Goal: Task Accomplishment & Management: Complete application form

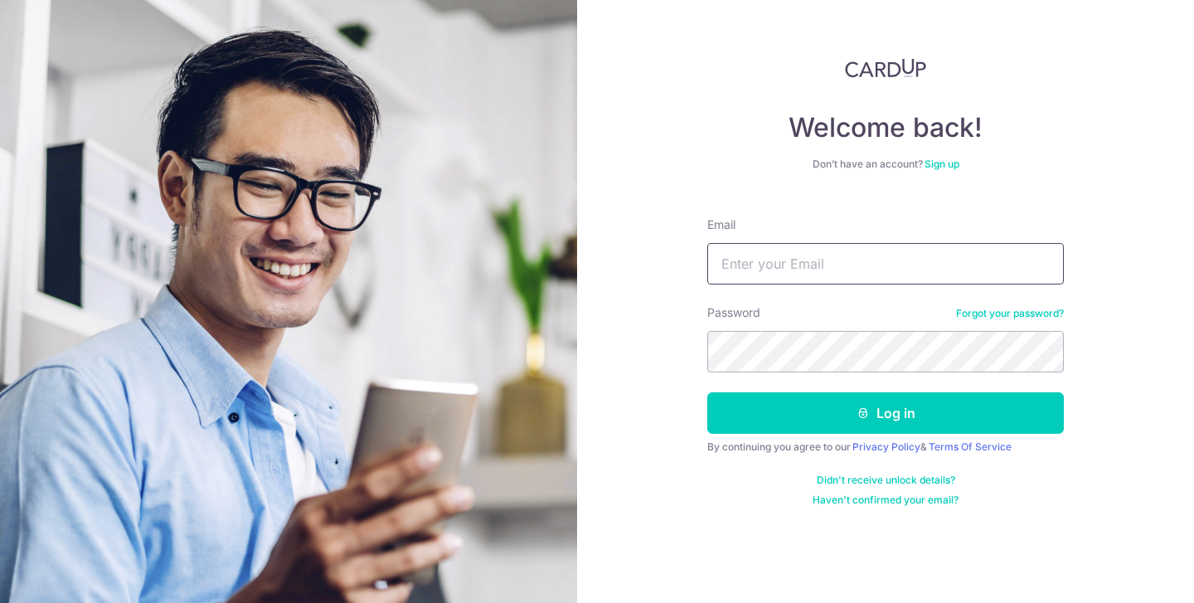
click at [786, 274] on input "Email" at bounding box center [885, 263] width 356 height 41
type input "[DOMAIN_NAME][EMAIL_ADDRESS][DOMAIN_NAME]"
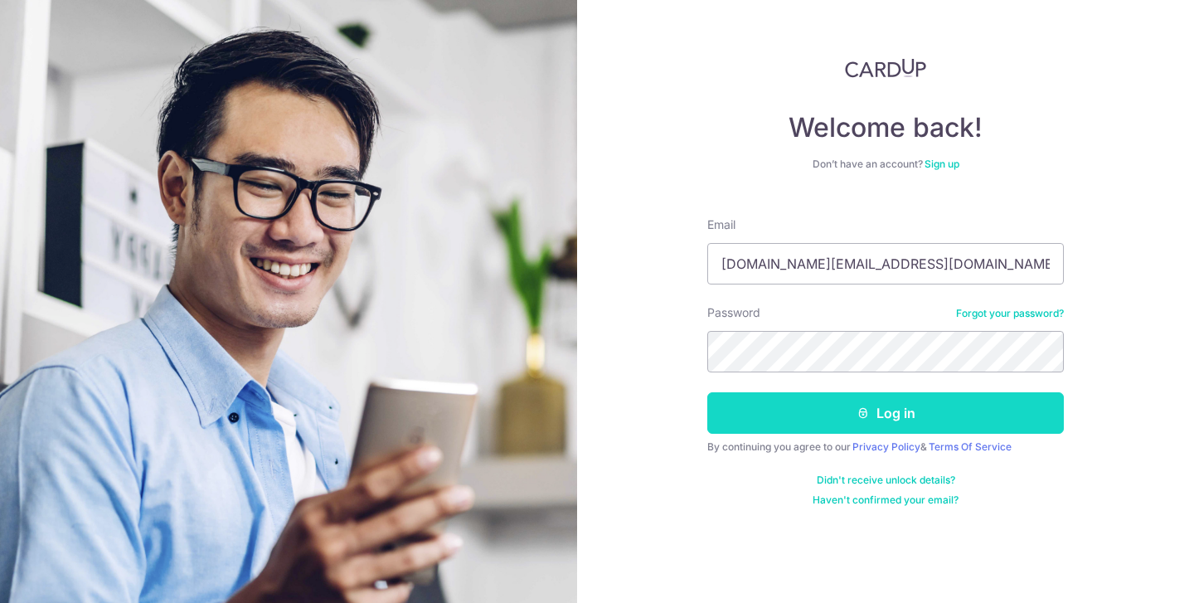
click at [857, 413] on icon "submit" at bounding box center [862, 412] width 13 height 13
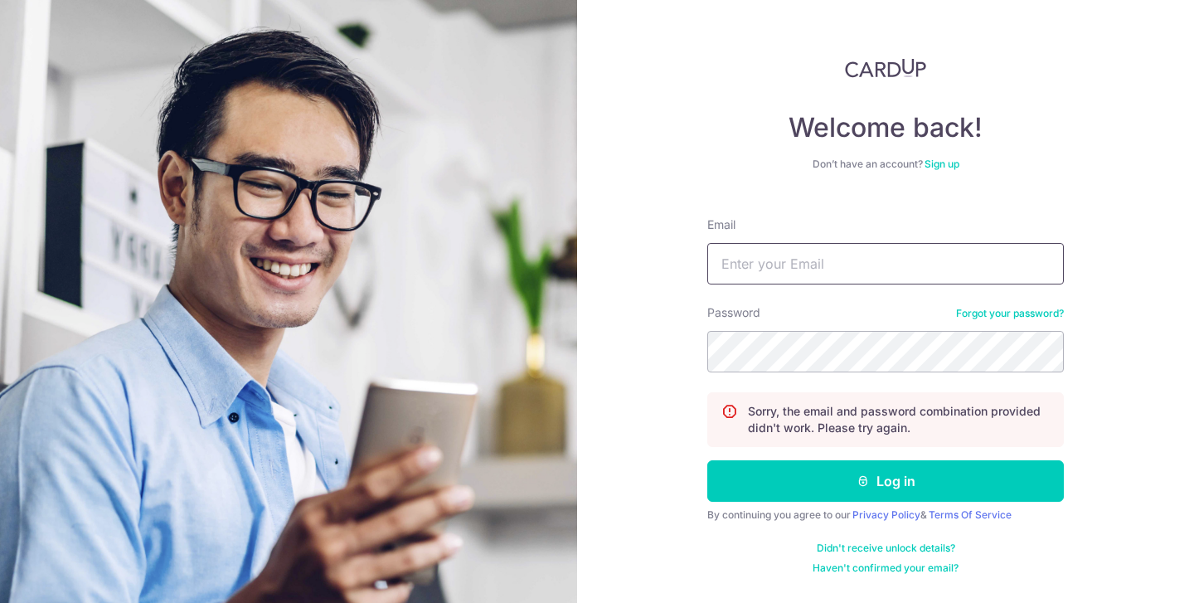
click at [824, 246] on input "Email" at bounding box center [885, 263] width 356 height 41
type input "[DOMAIN_NAME][EMAIL_ADDRESS][DOMAIN_NAME]"
click at [993, 315] on link "Forgot your password?" at bounding box center [1010, 313] width 108 height 13
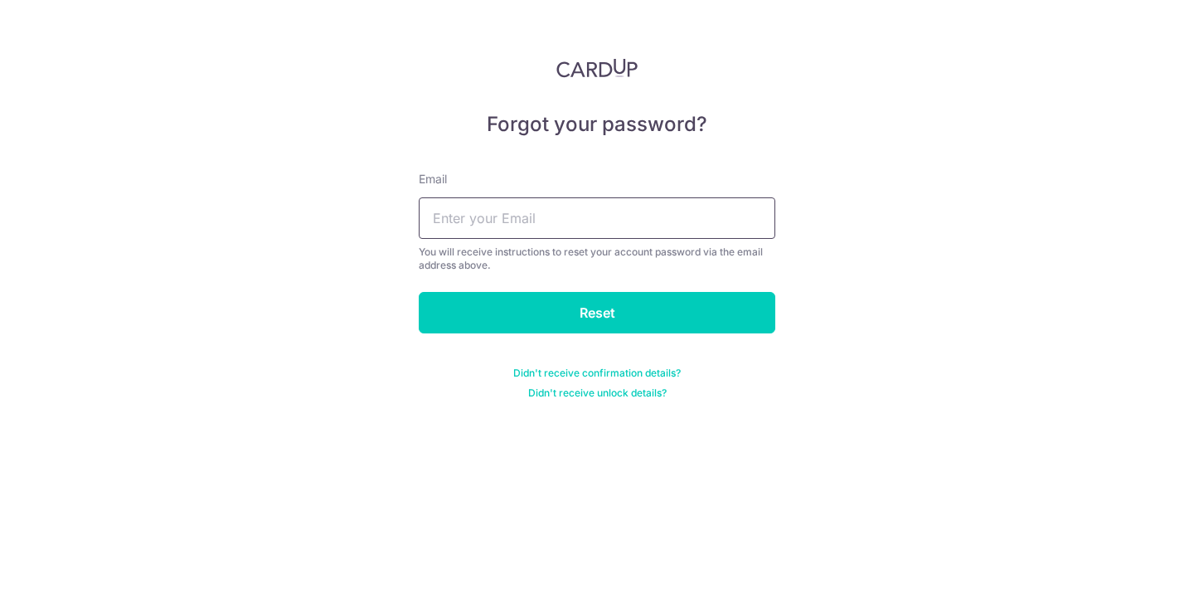
click at [637, 215] on input "text" at bounding box center [597, 217] width 356 height 41
type input "studioazura.info@gmail.com"
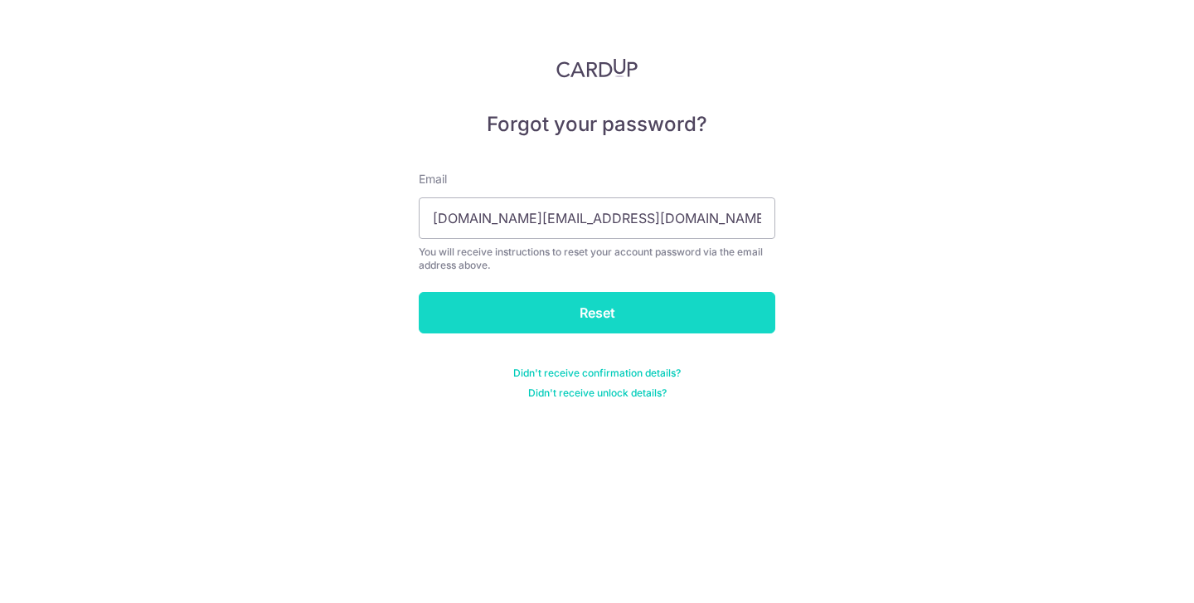
click at [622, 301] on input "Reset" at bounding box center [597, 312] width 356 height 41
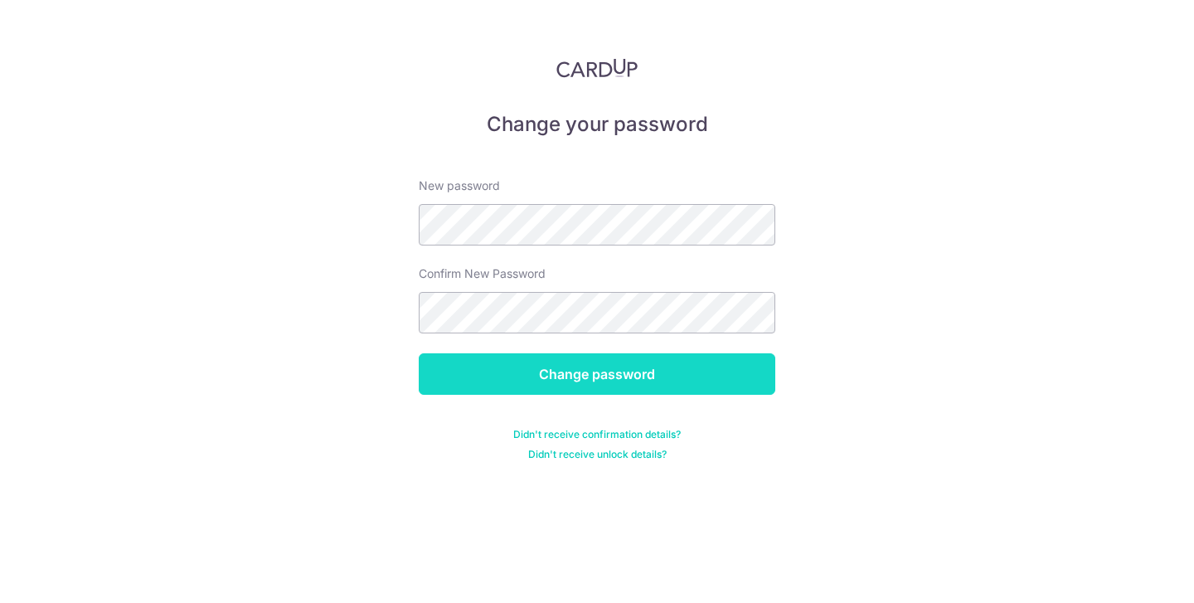
click at [633, 381] on input "Change password" at bounding box center [597, 373] width 356 height 41
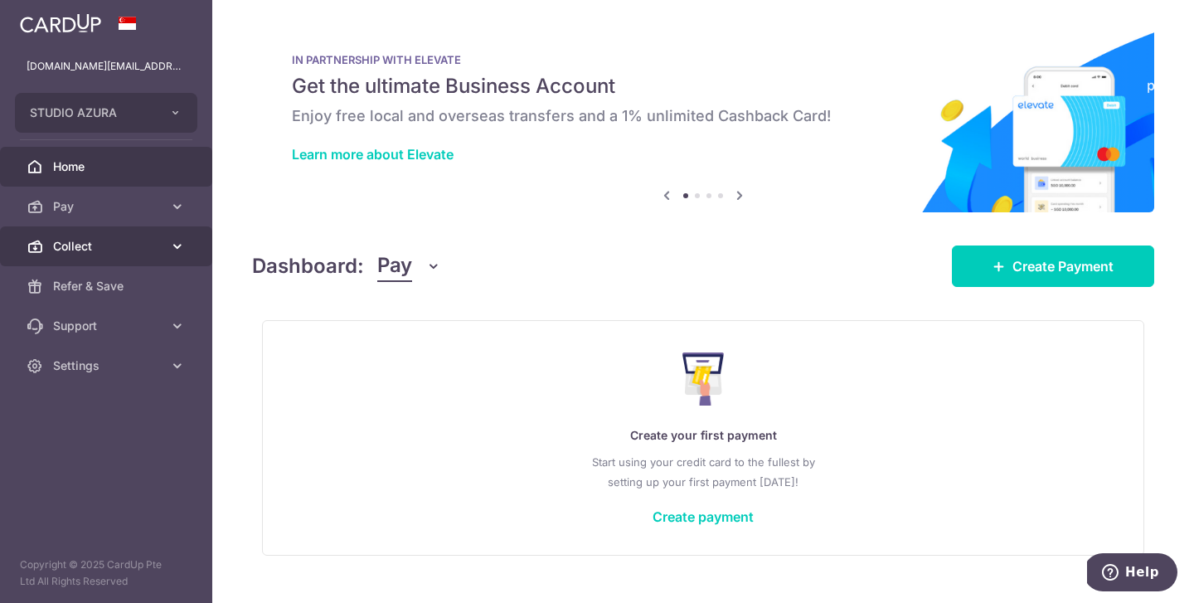
click at [106, 236] on link "Collect" at bounding box center [106, 246] width 212 height 40
click at [76, 244] on span "Collect" at bounding box center [107, 246] width 109 height 17
click at [78, 241] on span "Collect" at bounding box center [107, 246] width 109 height 17
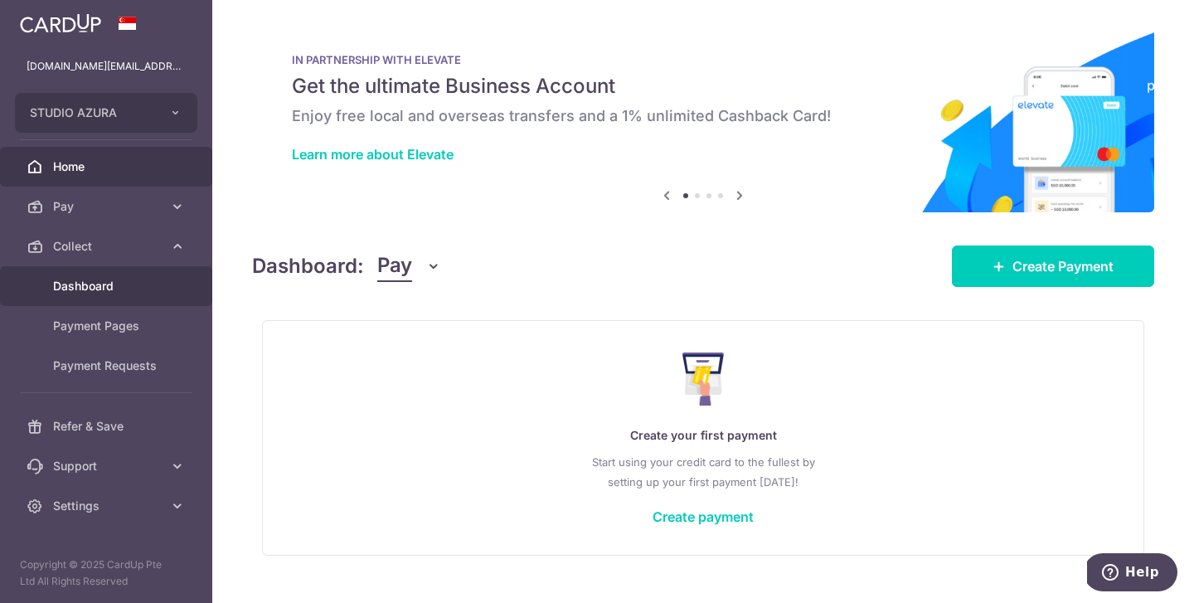
click at [78, 277] on link "Dashboard" at bounding box center [106, 286] width 212 height 40
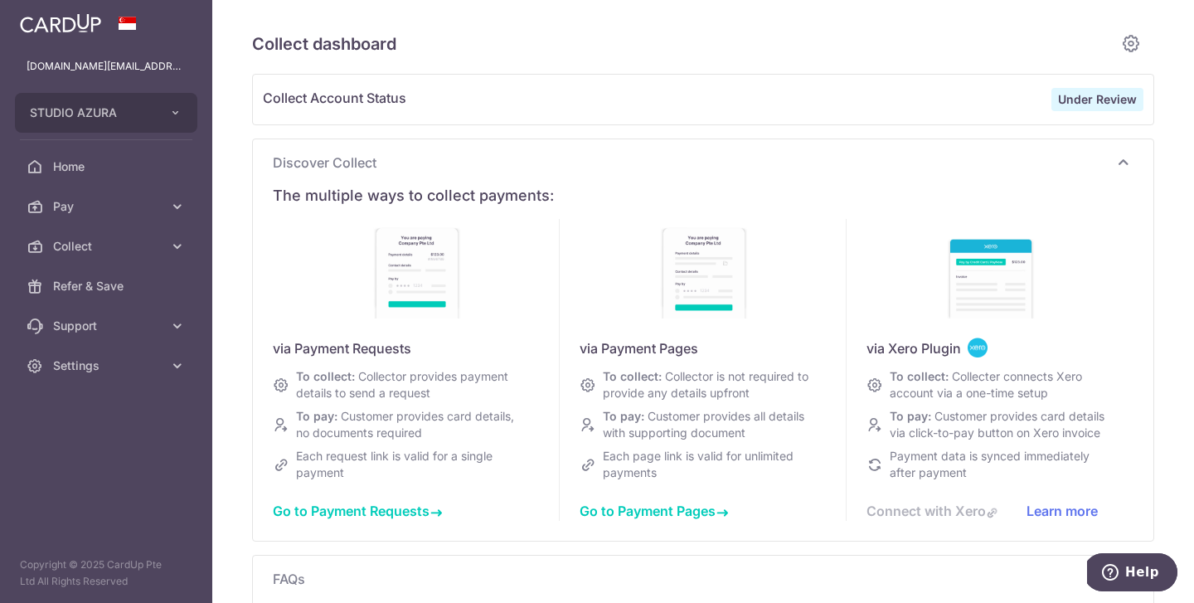
click at [1106, 103] on strong "Under Review" at bounding box center [1097, 99] width 79 height 14
click at [1063, 100] on strong "Under Review" at bounding box center [1097, 99] width 79 height 14
type input "September 2025"
click at [1144, 41] on link at bounding box center [1130, 43] width 33 height 33
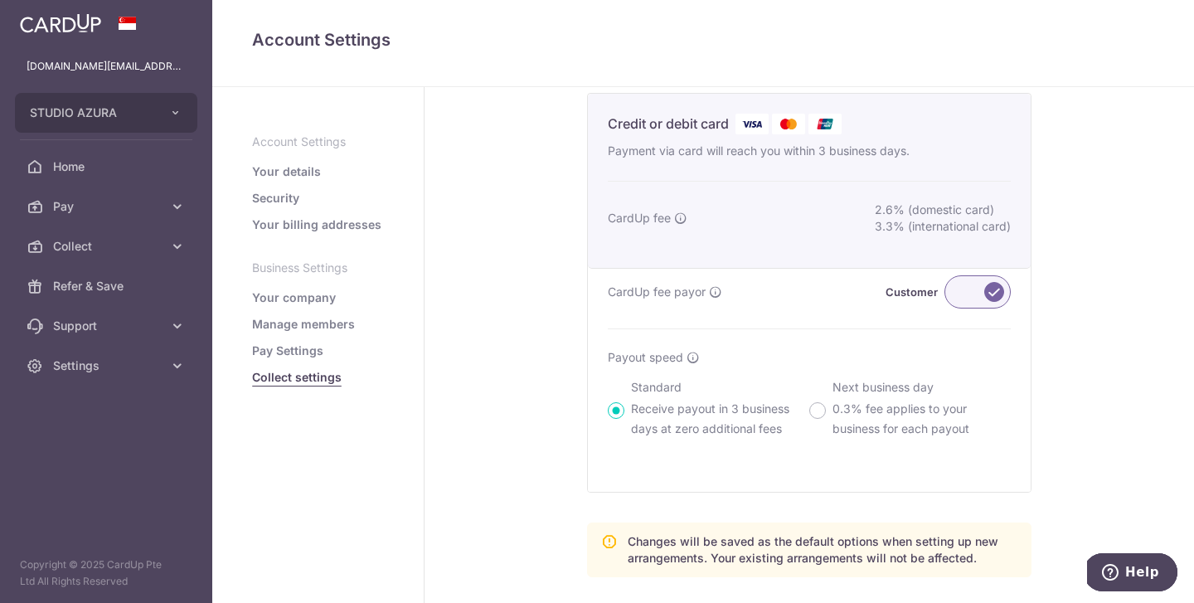
scroll to position [603, 0]
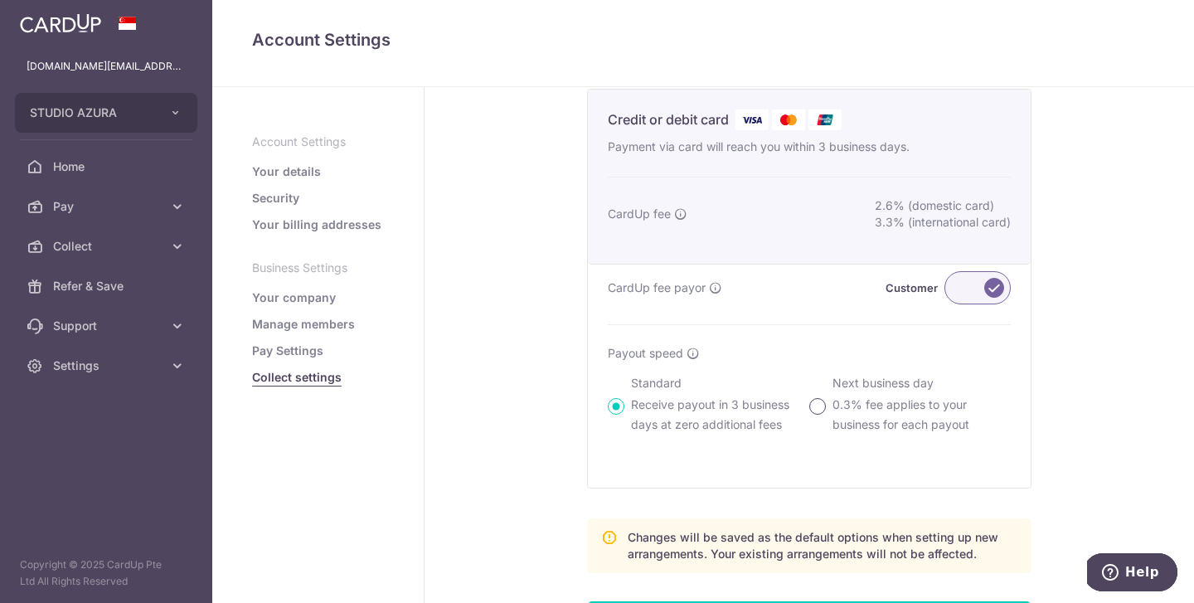
click at [822, 414] on input "Next business day 0.3% fee applies to your business for each payout" at bounding box center [817, 406] width 17 height 17
radio input "true"
click at [622, 414] on input "Standard Receive payout in 3 business days at zero additional fees" at bounding box center [616, 406] width 17 height 17
radio input "true"
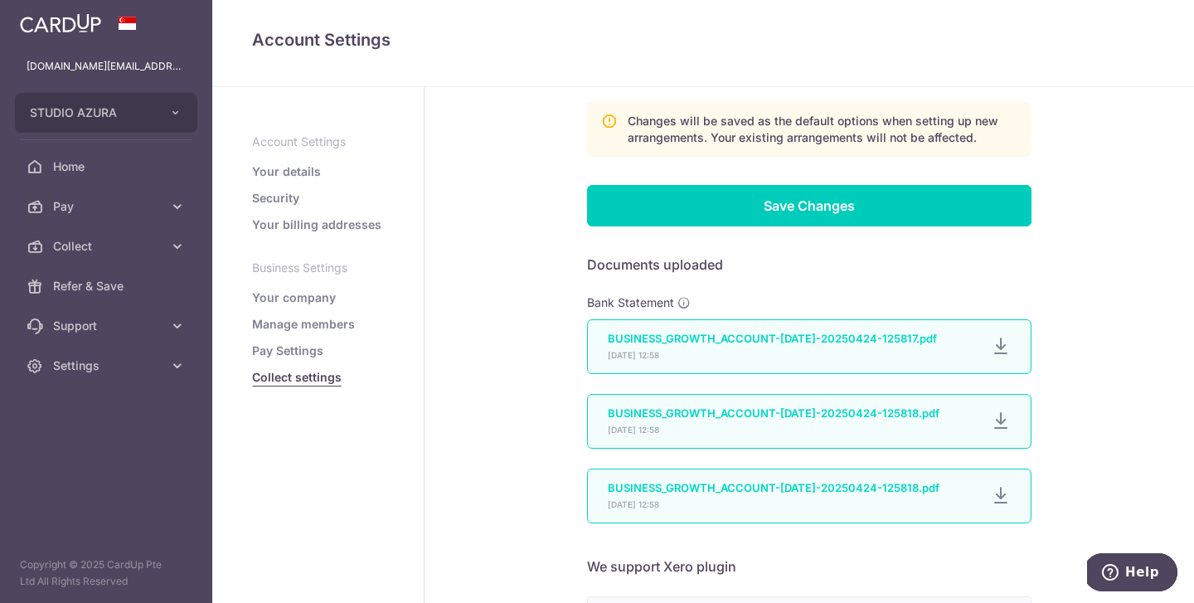
scroll to position [1025, 0]
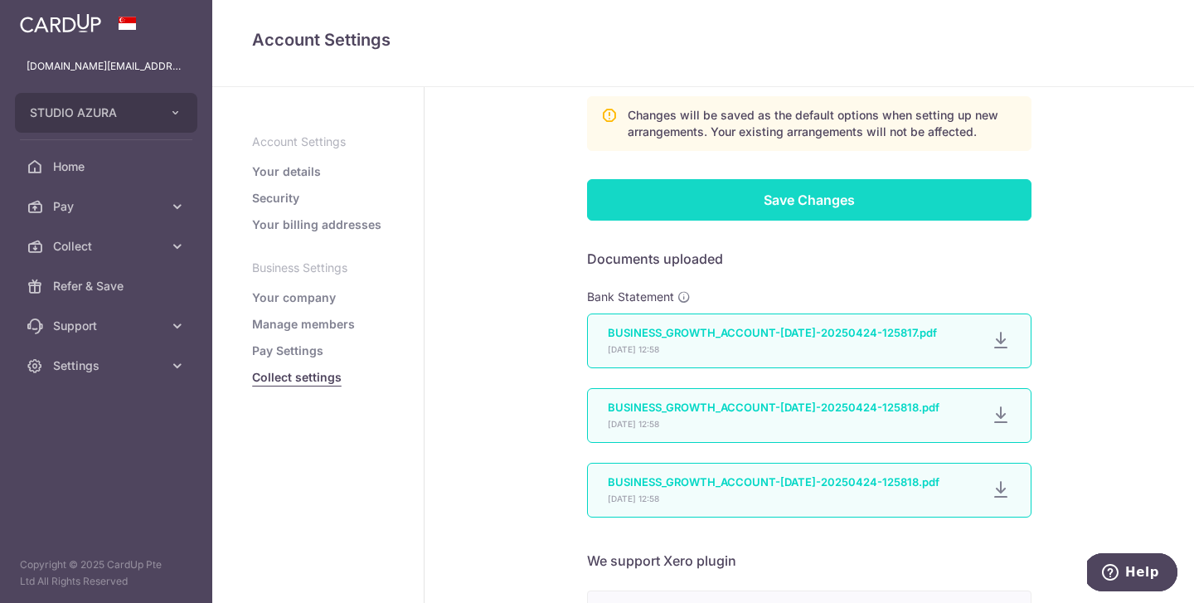
click at [812, 217] on input "Save Changes" at bounding box center [809, 199] width 444 height 41
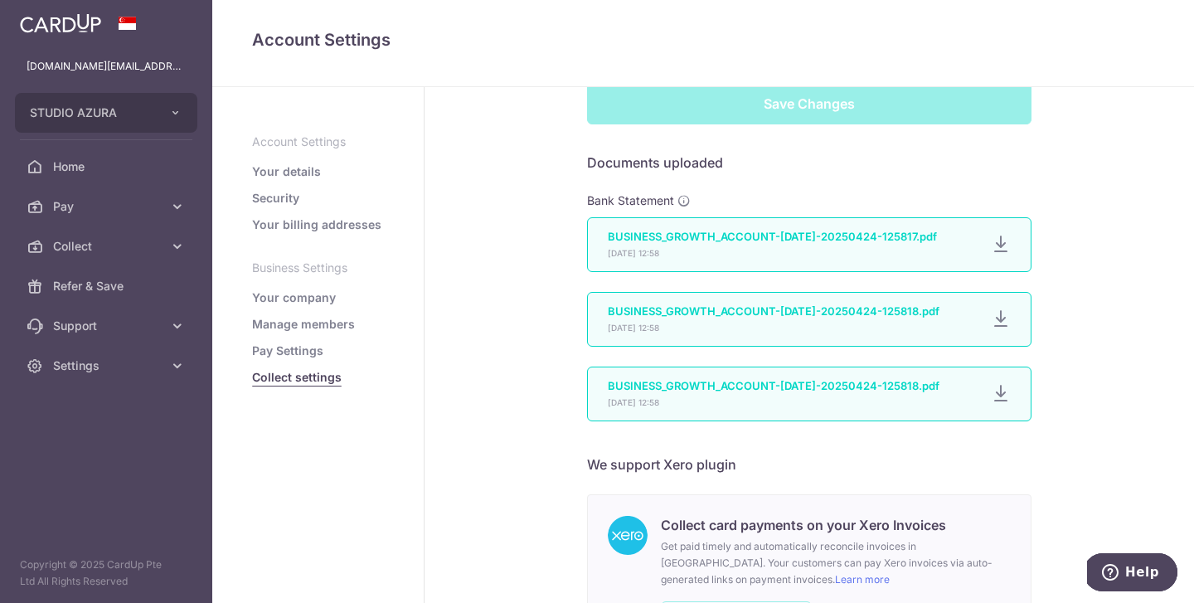
scroll to position [1139, 0]
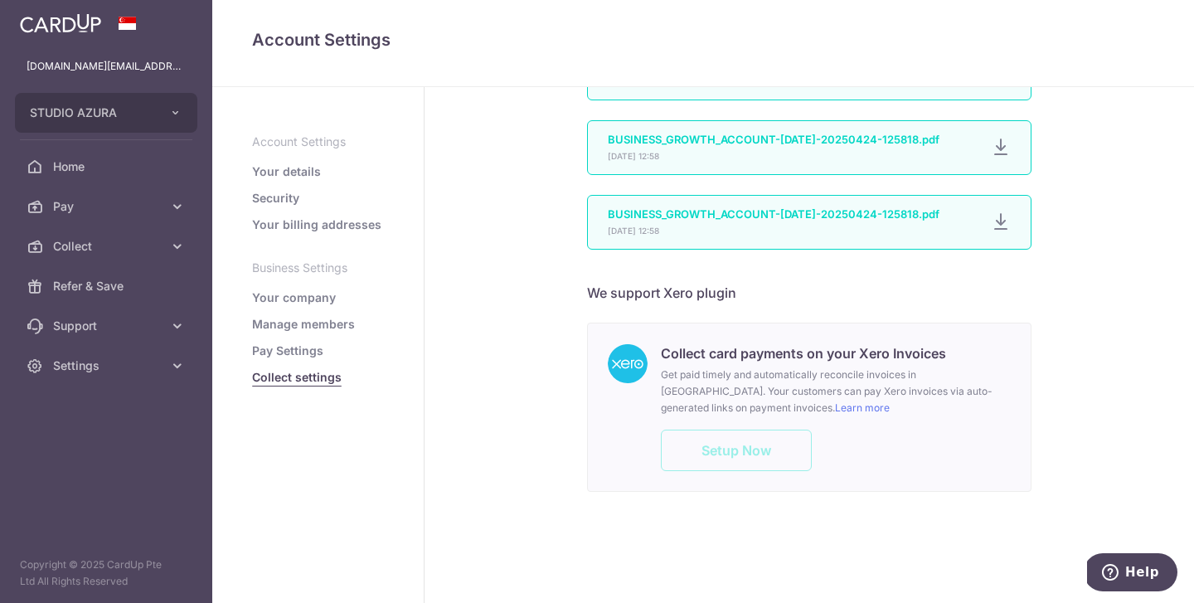
scroll to position [844, 0]
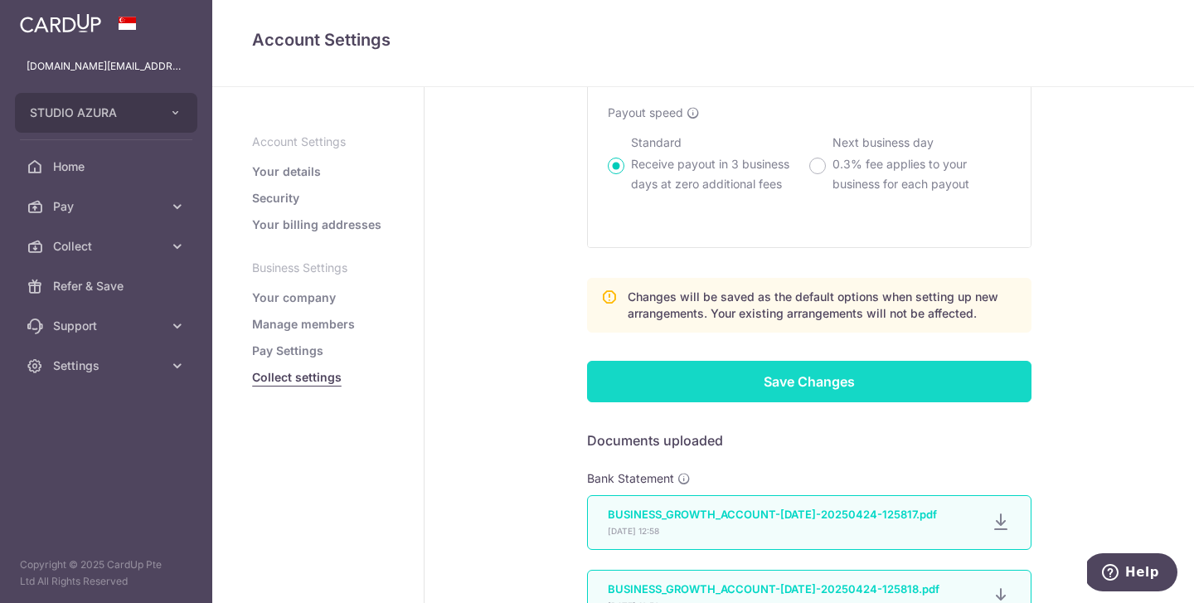
click at [671, 399] on input "Save Changes" at bounding box center [809, 381] width 444 height 41
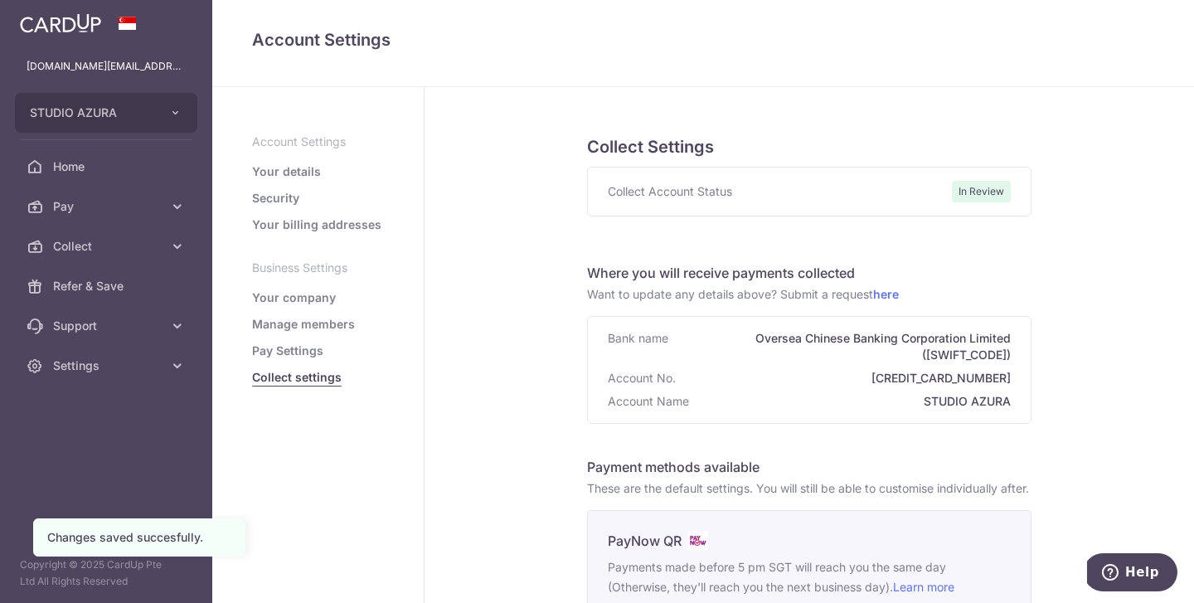
click at [705, 193] on span "Collect Account Status" at bounding box center [670, 191] width 124 height 17
click at [107, 332] on span "Support" at bounding box center [107, 325] width 109 height 17
click at [120, 407] on span "Contact Us" at bounding box center [107, 405] width 109 height 17
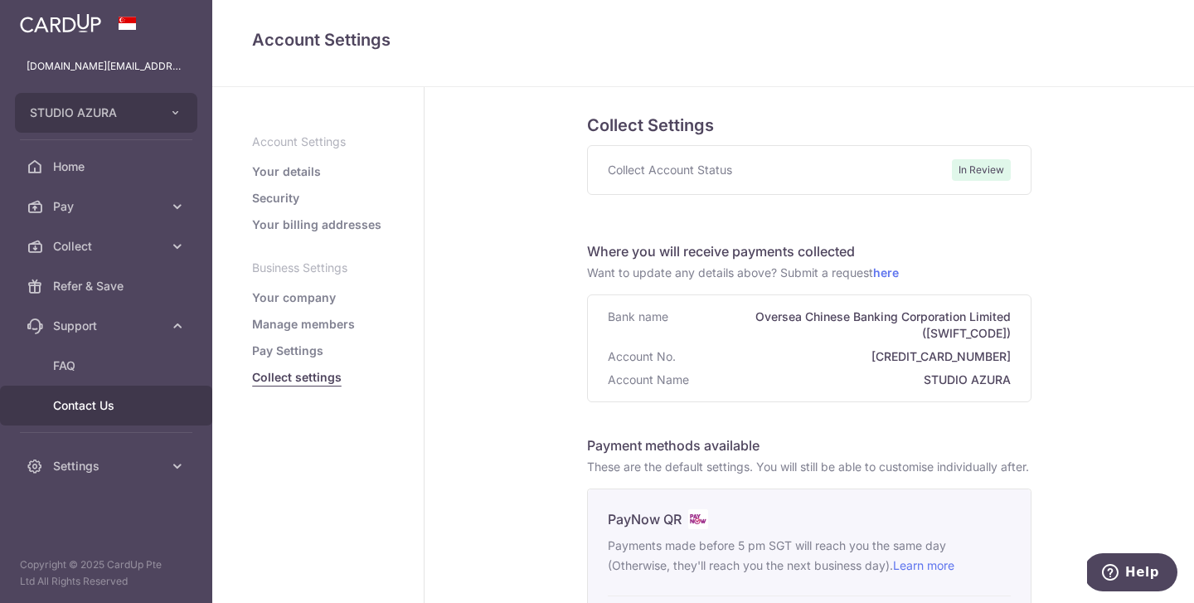
scroll to position [23, 0]
click at [325, 298] on link "Your company" at bounding box center [294, 297] width 84 height 17
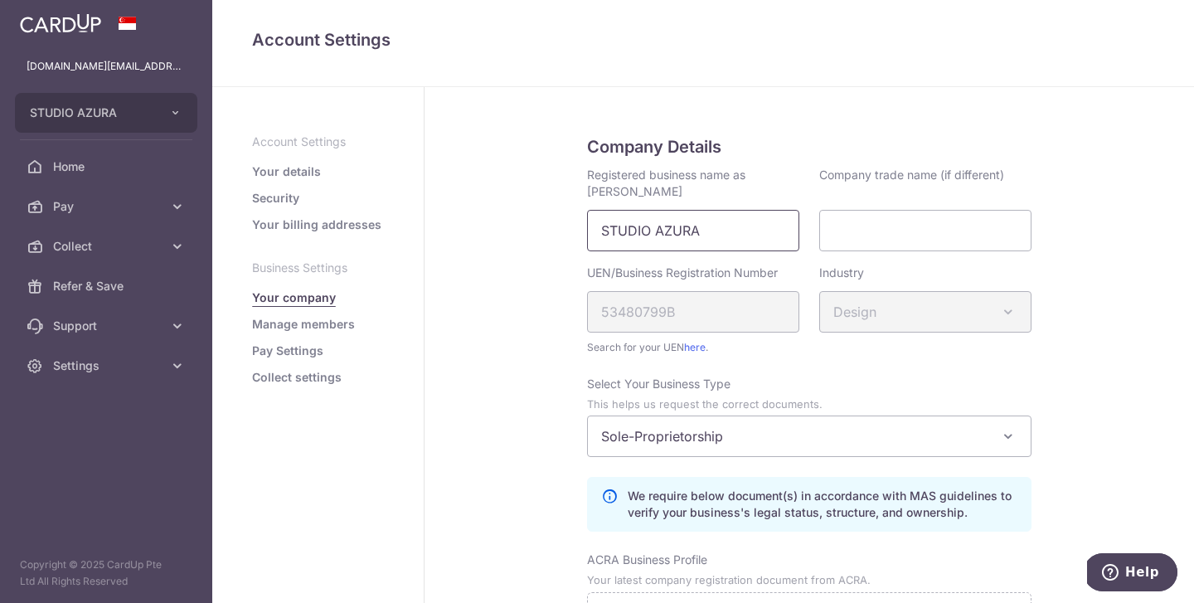
scroll to position [8, 0]
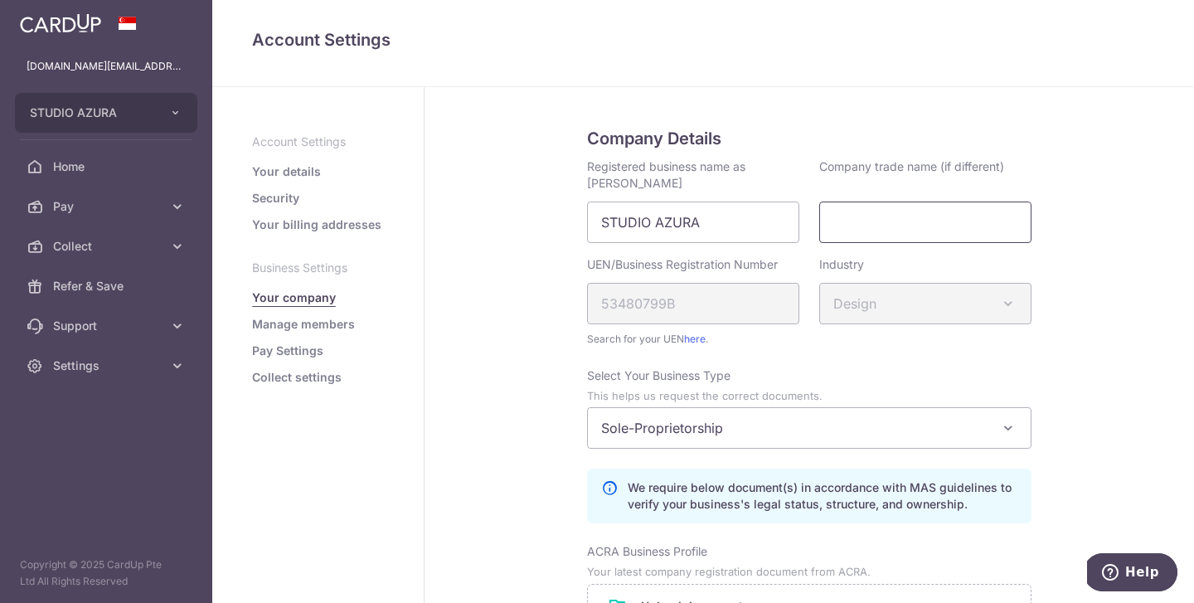
click at [856, 219] on input "Company trade name (if different)" at bounding box center [925, 221] width 212 height 41
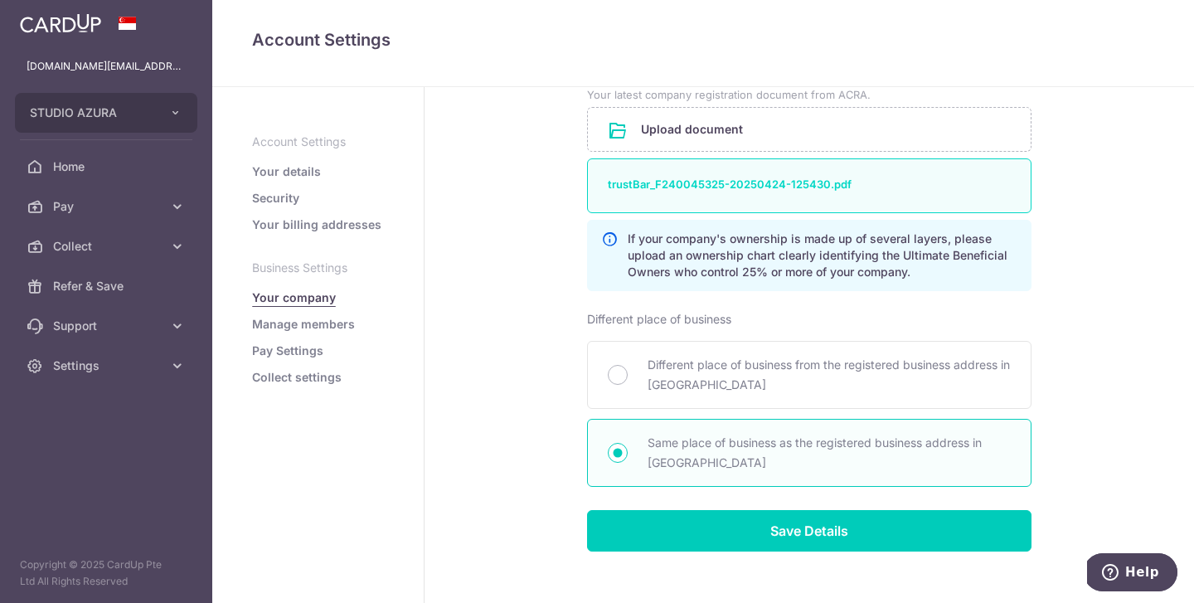
scroll to position [511, 0]
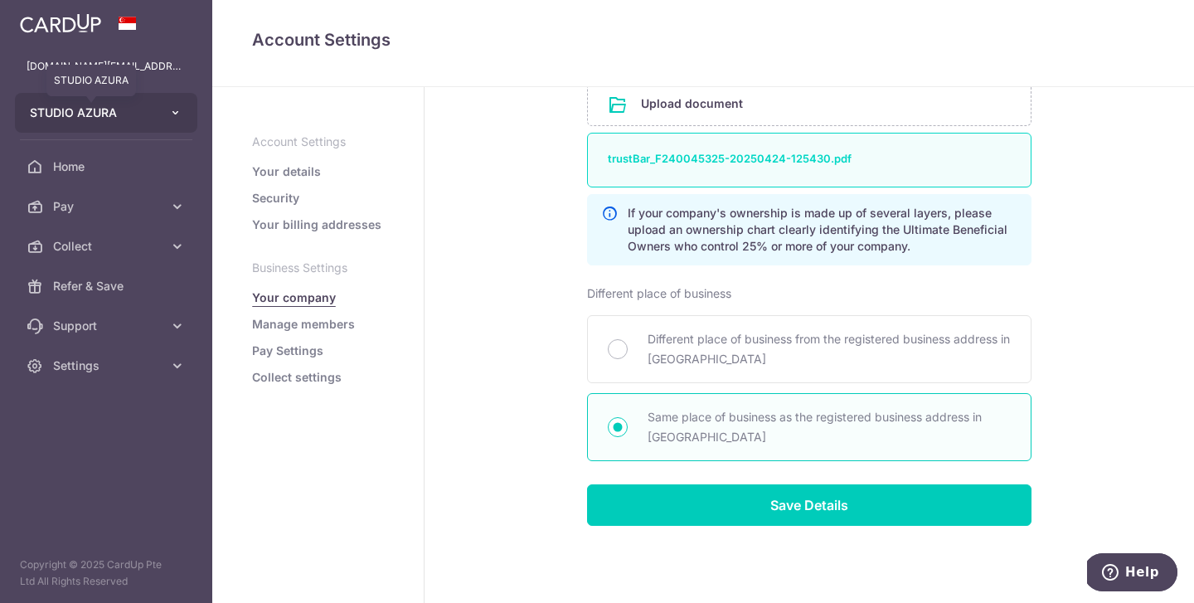
click at [91, 119] on span "STUDIO AZURA" at bounding box center [91, 112] width 123 height 17
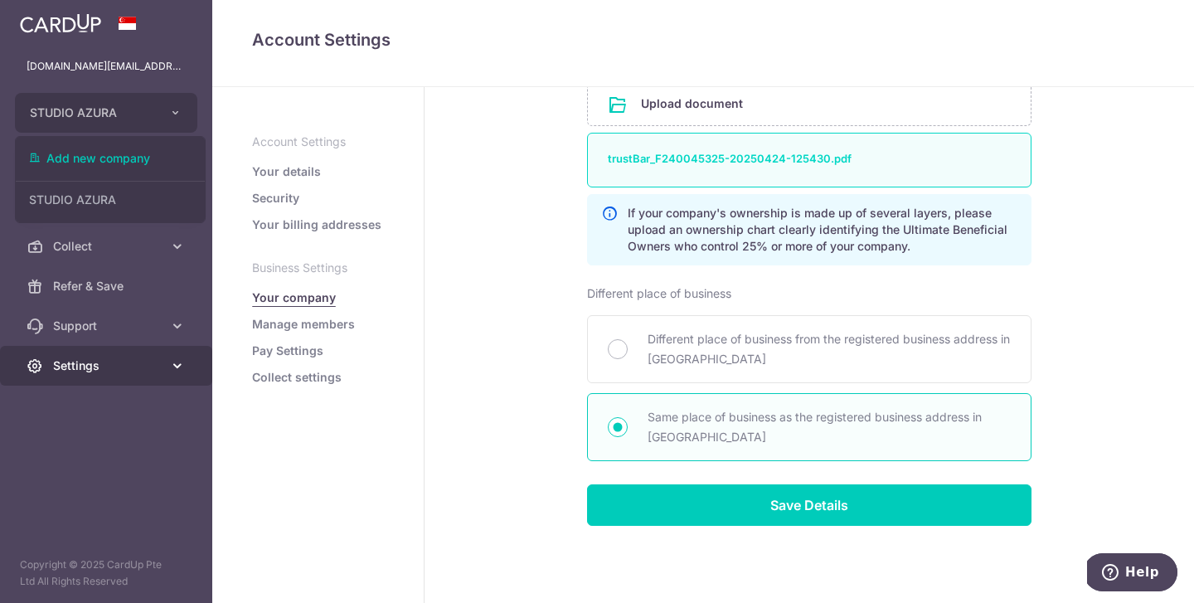
click at [89, 359] on span "Settings" at bounding box center [107, 365] width 109 height 17
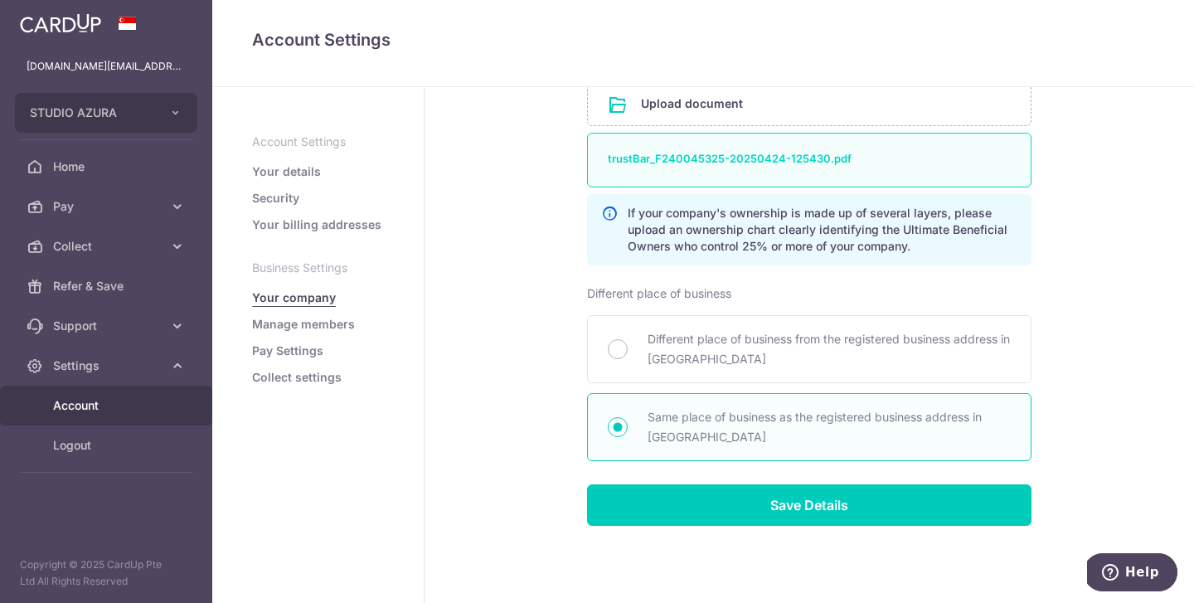
click at [94, 408] on span "Account" at bounding box center [107, 405] width 109 height 17
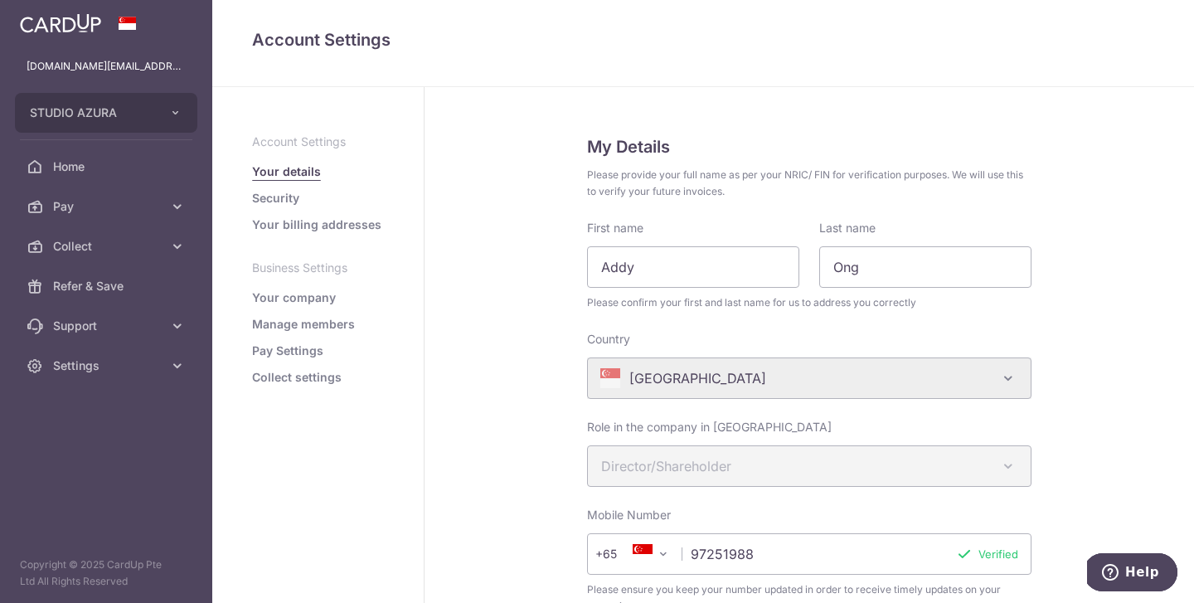
click at [303, 293] on link "Your company" at bounding box center [294, 297] width 84 height 17
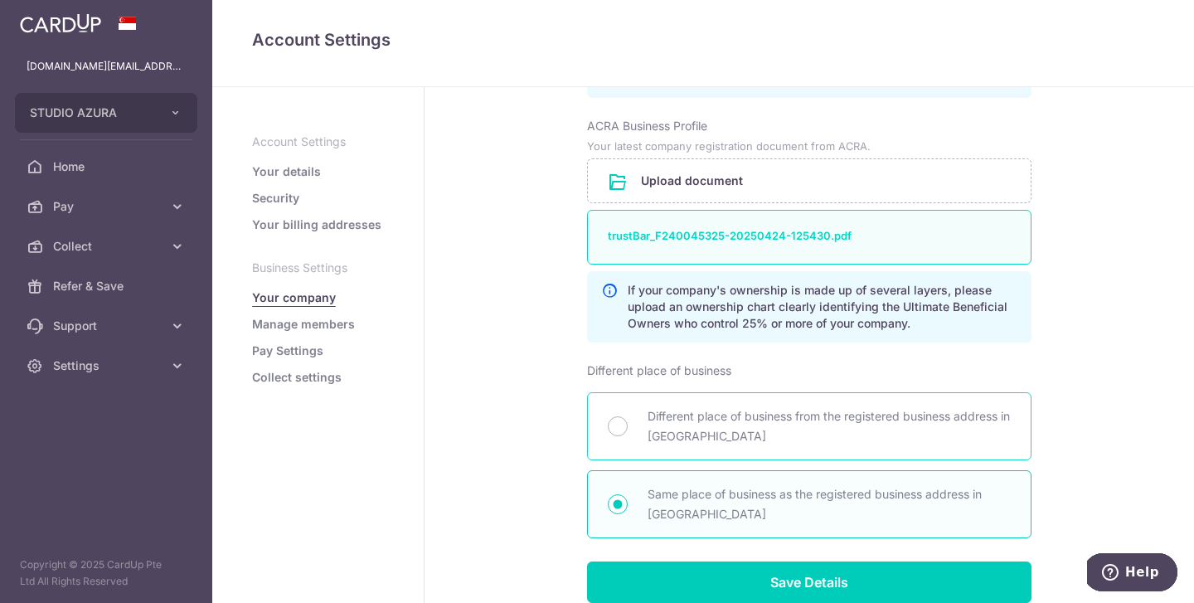
scroll to position [463, 0]
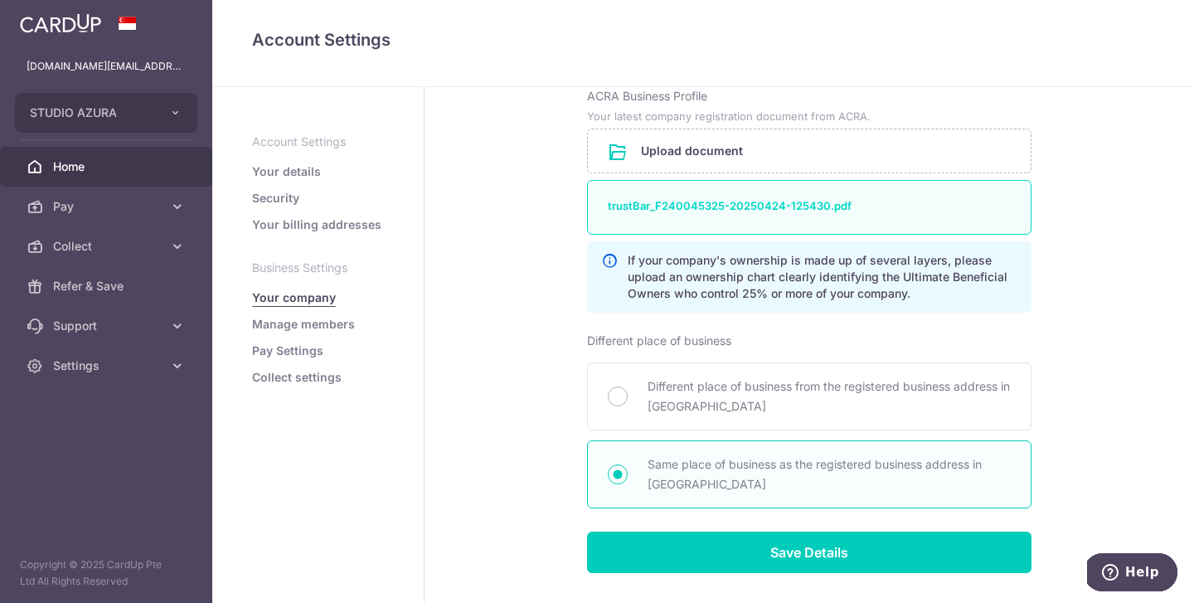
click at [109, 157] on link "Home" at bounding box center [106, 167] width 212 height 40
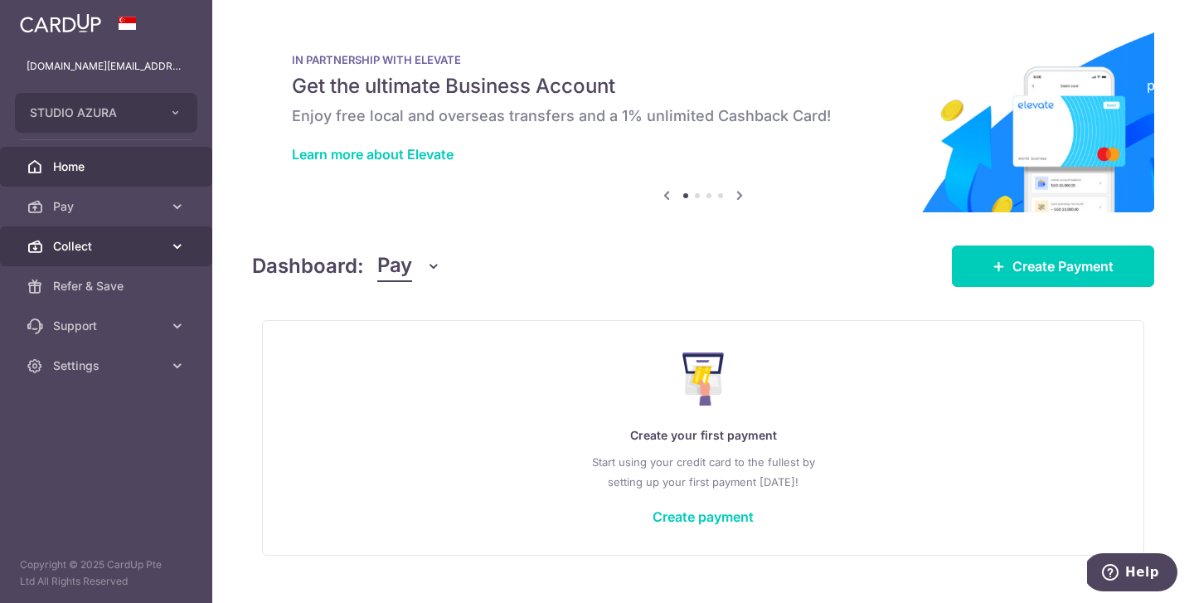
click at [115, 244] on span "Collect" at bounding box center [107, 246] width 109 height 17
click at [175, 251] on icon at bounding box center [177, 246] width 17 height 17
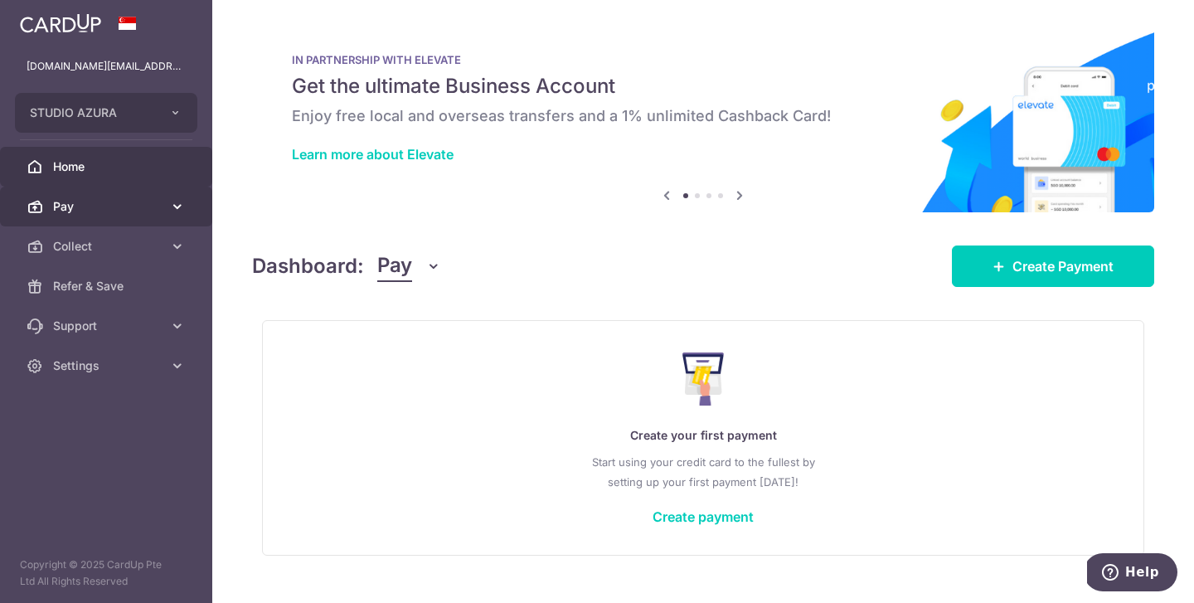
click at [64, 212] on span "Pay" at bounding box center [107, 206] width 109 height 17
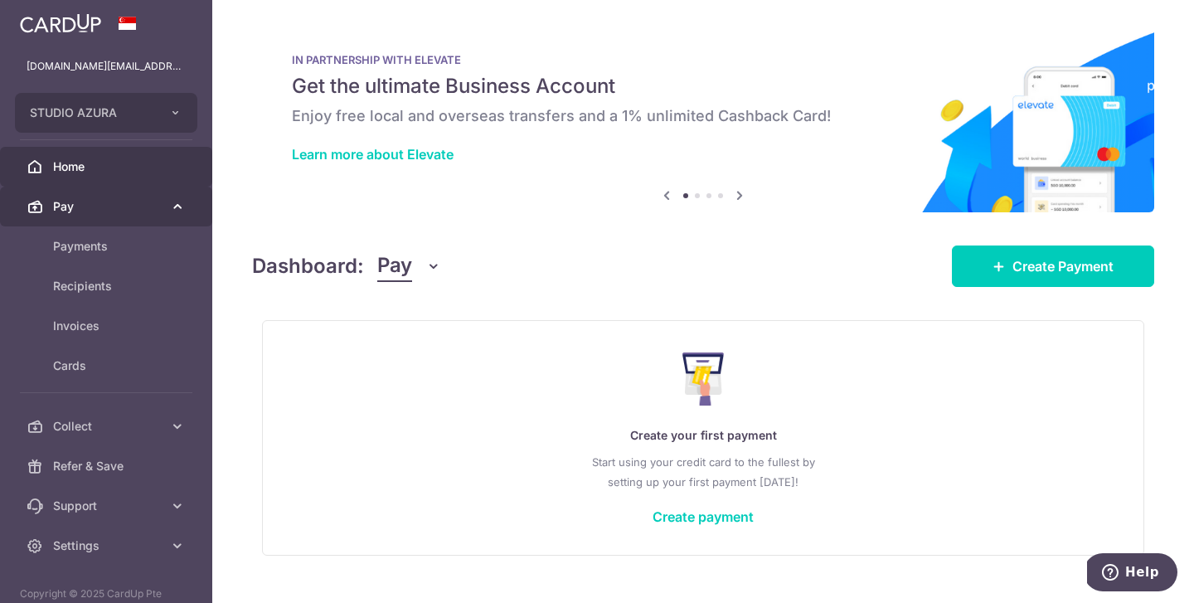
click at [99, 211] on span "Pay" at bounding box center [107, 206] width 109 height 17
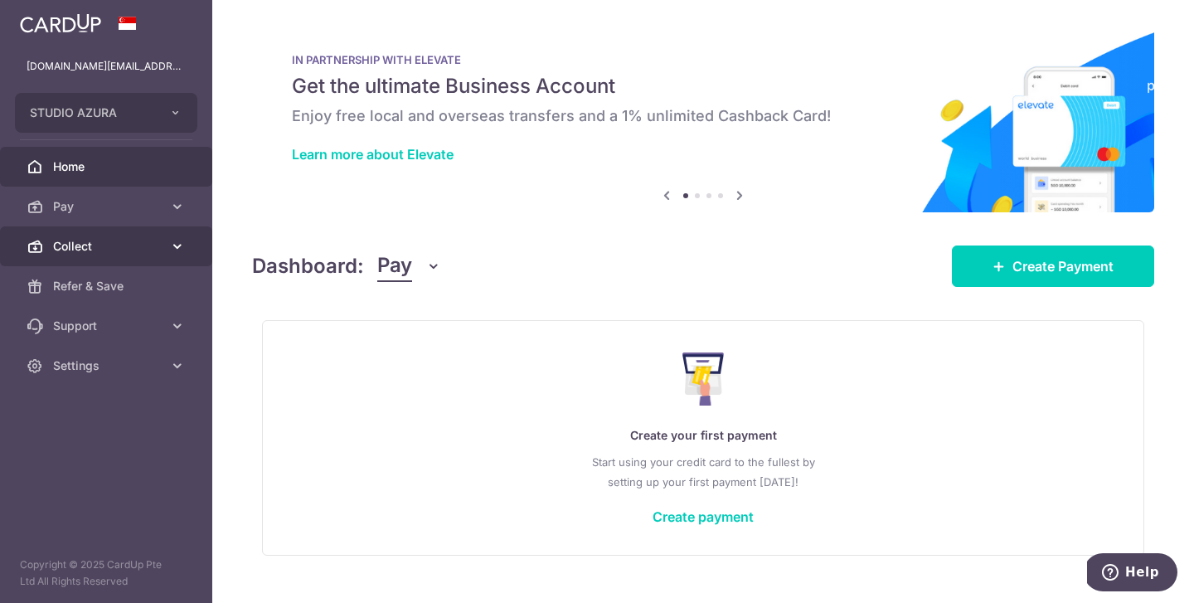
click at [49, 251] on link "Collect" at bounding box center [106, 246] width 212 height 40
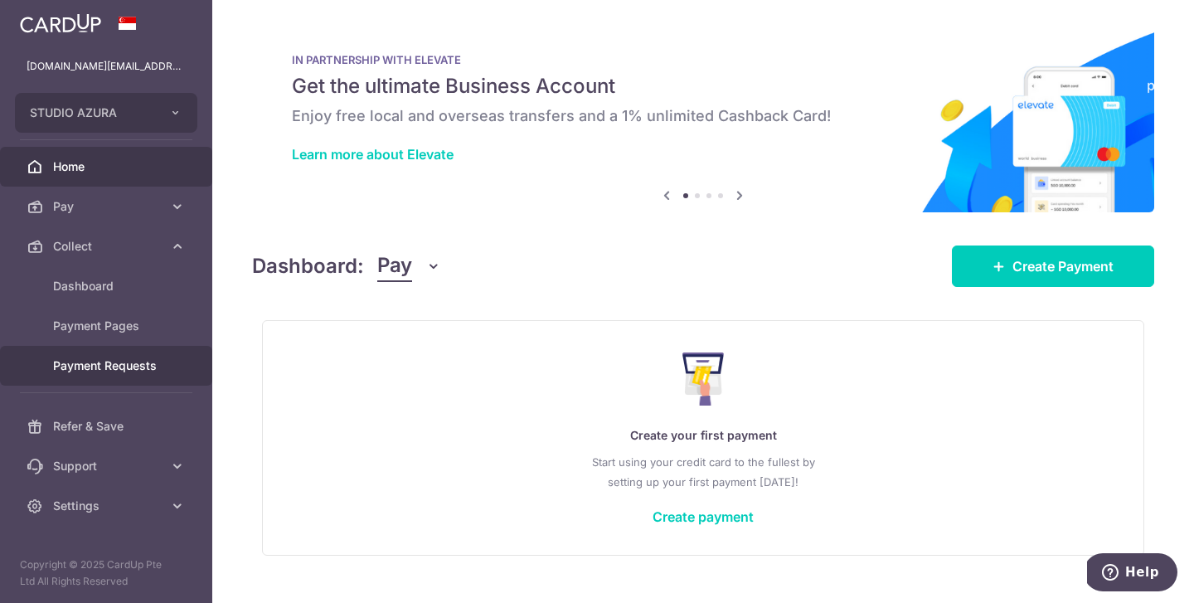
click at [110, 367] on span "Payment Requests" at bounding box center [107, 365] width 109 height 17
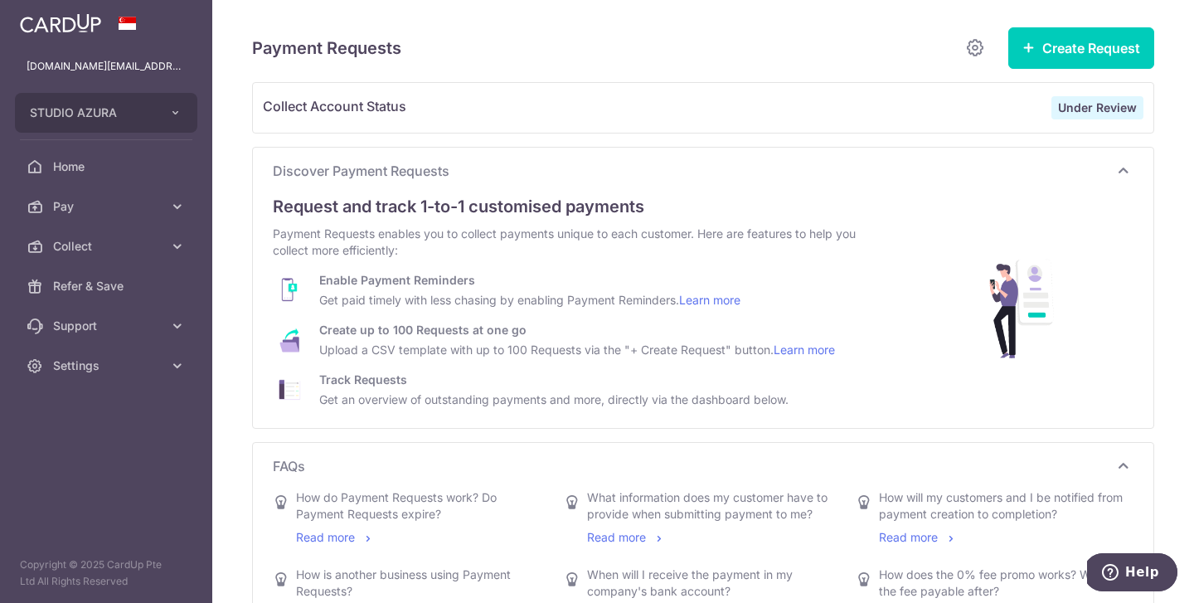
click at [1116, 110] on strong "Under Review" at bounding box center [1097, 107] width 79 height 14
click at [1111, 575] on circle "Help" at bounding box center [1110, 576] width 2 height 2
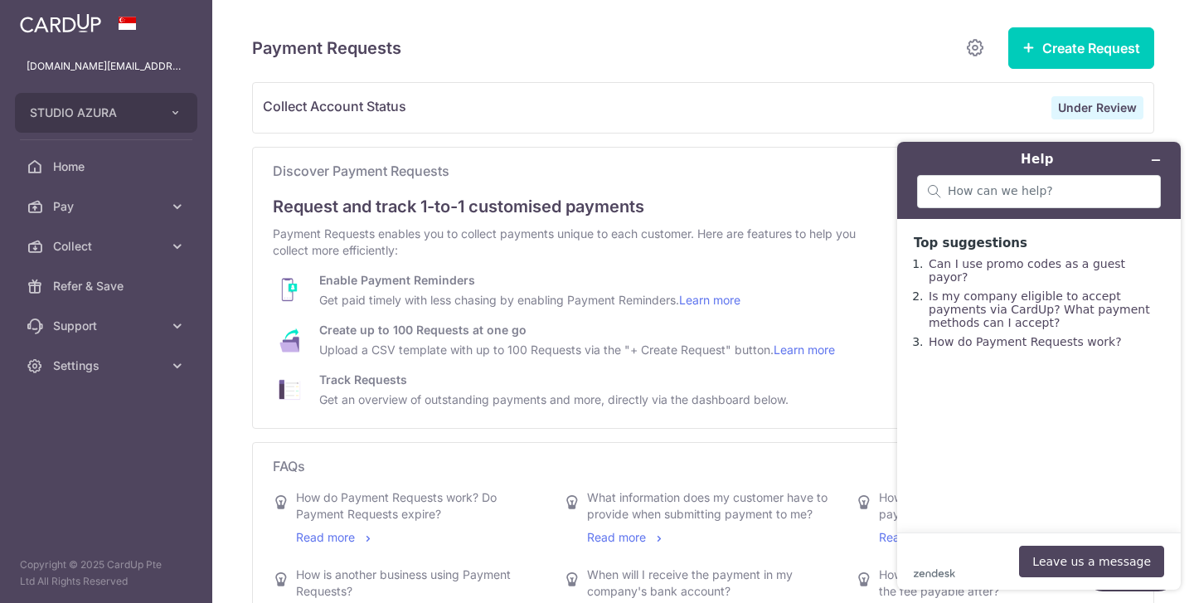
click at [970, 547] on div "zendesk .cls-1{fill:#03363d;} Leave us a message" at bounding box center [1038, 560] width 250 height 31
click at [1037, 509] on main "Top suggestions Can I use promo codes as a guest payor? Is my company eligible …" at bounding box center [1040, 375] width 271 height 313
click at [1053, 558] on button "Leave us a message" at bounding box center [1091, 560] width 145 height 31
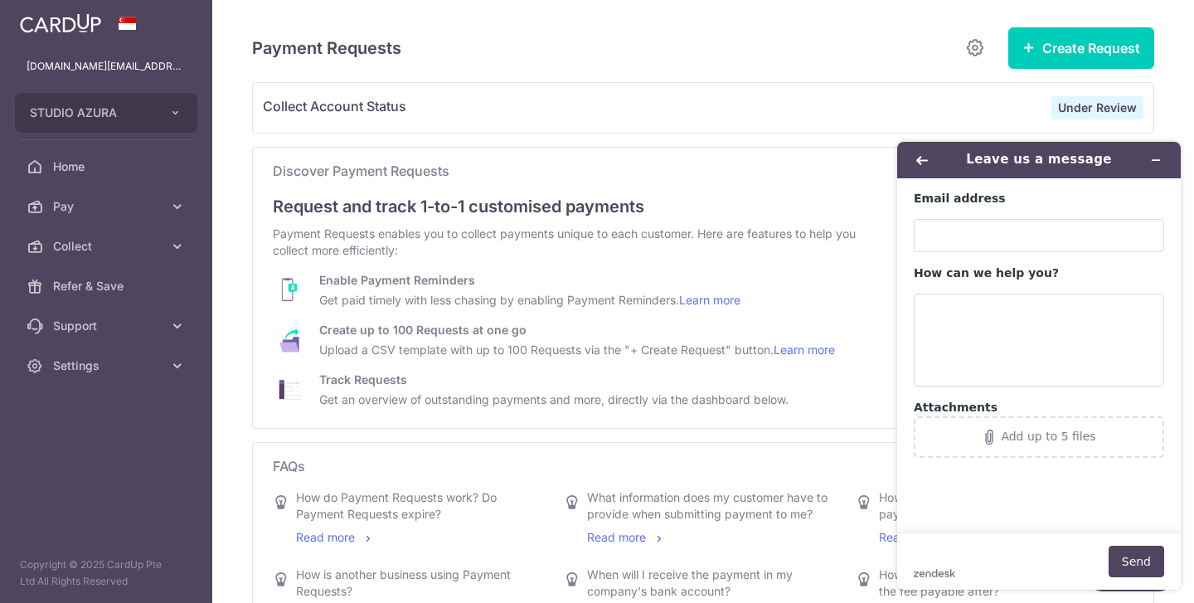
click at [1094, 99] on div "Under Review" at bounding box center [1097, 107] width 92 height 23
click at [1094, 112] on strong "Under Review" at bounding box center [1097, 107] width 79 height 14
click at [1163, 157] on button "Minimise widget" at bounding box center [1155, 159] width 27 height 23
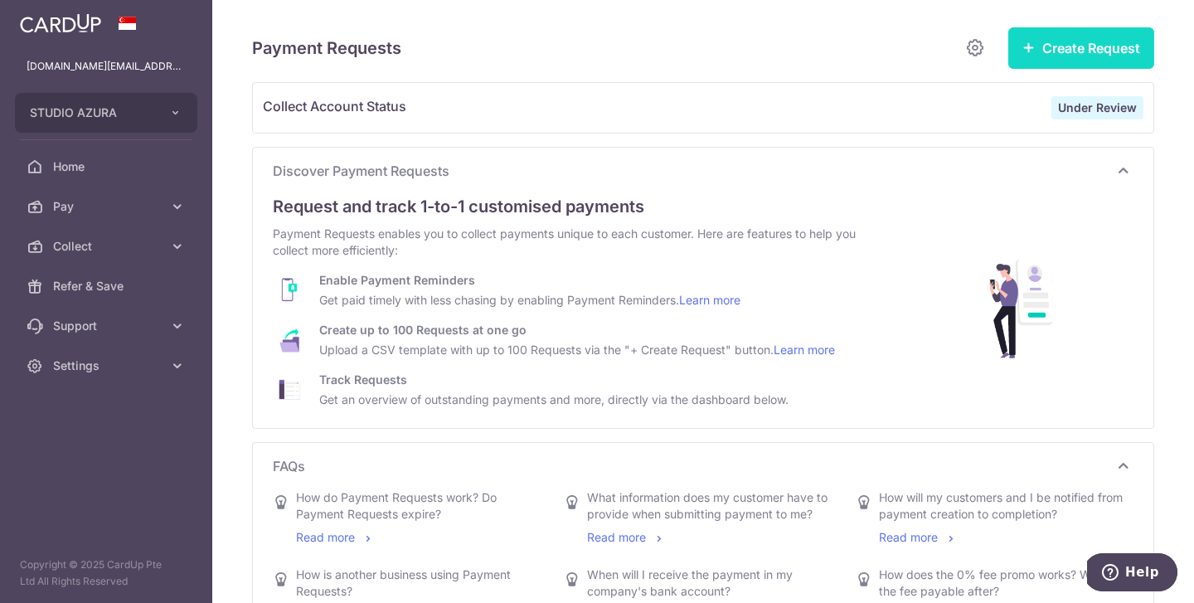
click at [1069, 51] on button "Create Request" at bounding box center [1081, 47] width 146 height 41
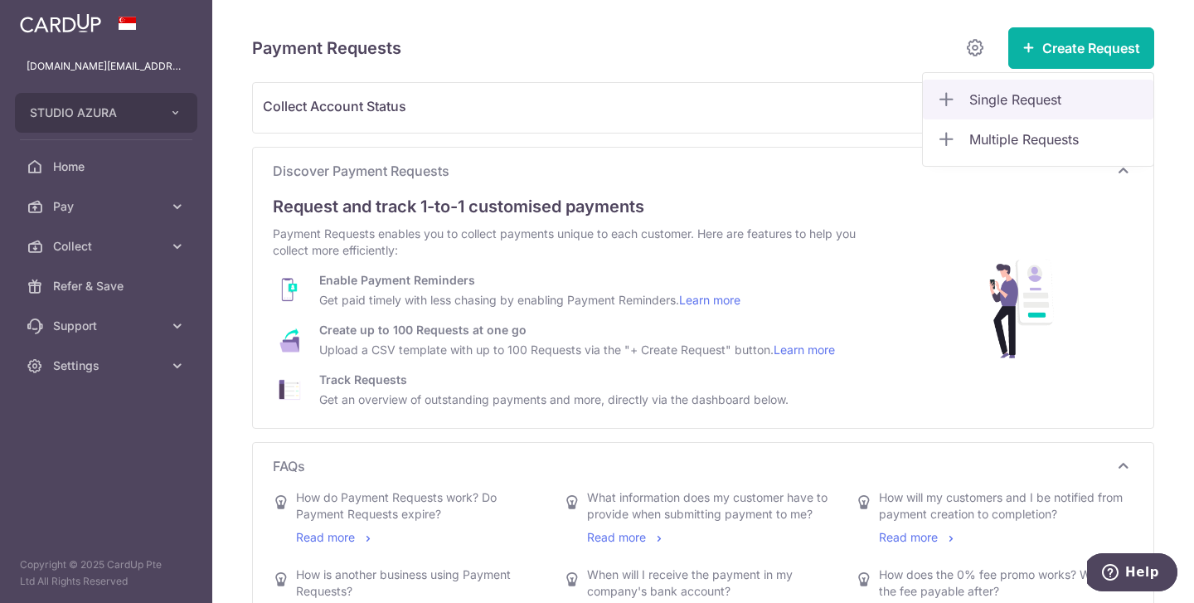
click at [1025, 114] on link "Single Request" at bounding box center [1037, 100] width 230 height 40
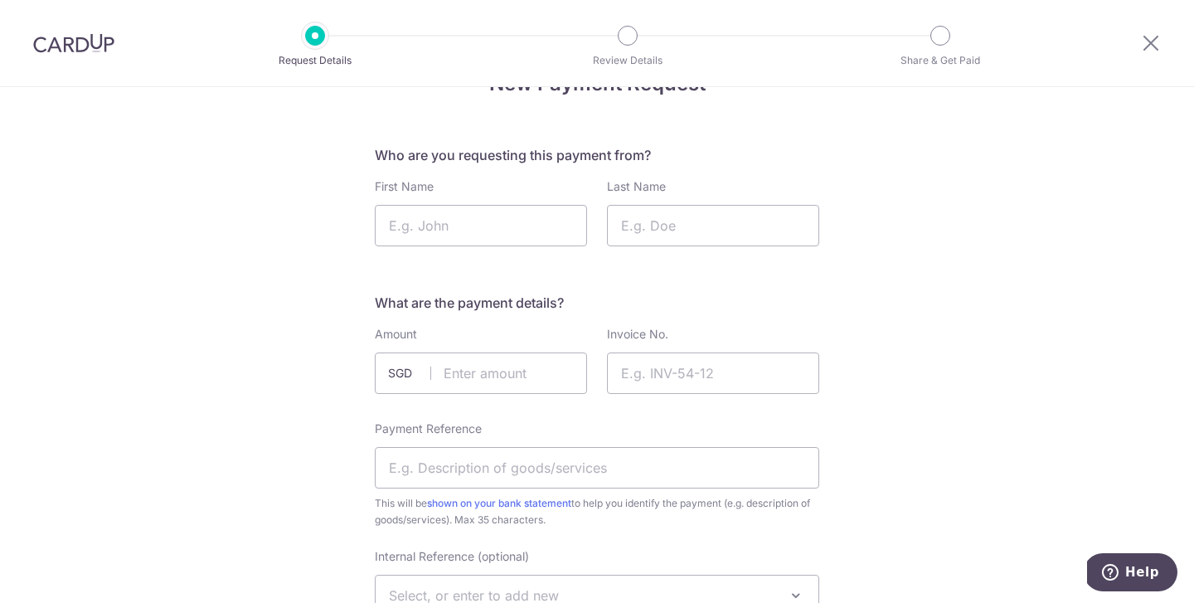
scroll to position [39, 0]
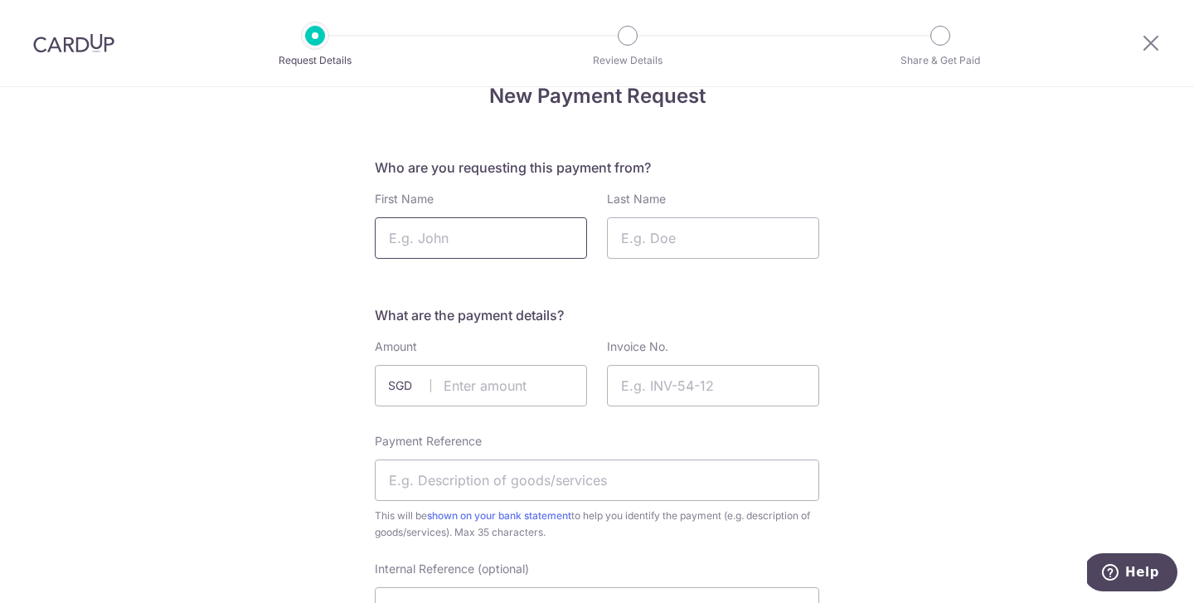
click at [445, 242] on input "First Name" at bounding box center [481, 237] width 212 height 41
type input "Reuben"
click at [671, 239] on input "Last Name" at bounding box center [713, 237] width 212 height 41
click at [683, 236] on input "Last Name" at bounding box center [713, 237] width 212 height 41
type input "R"
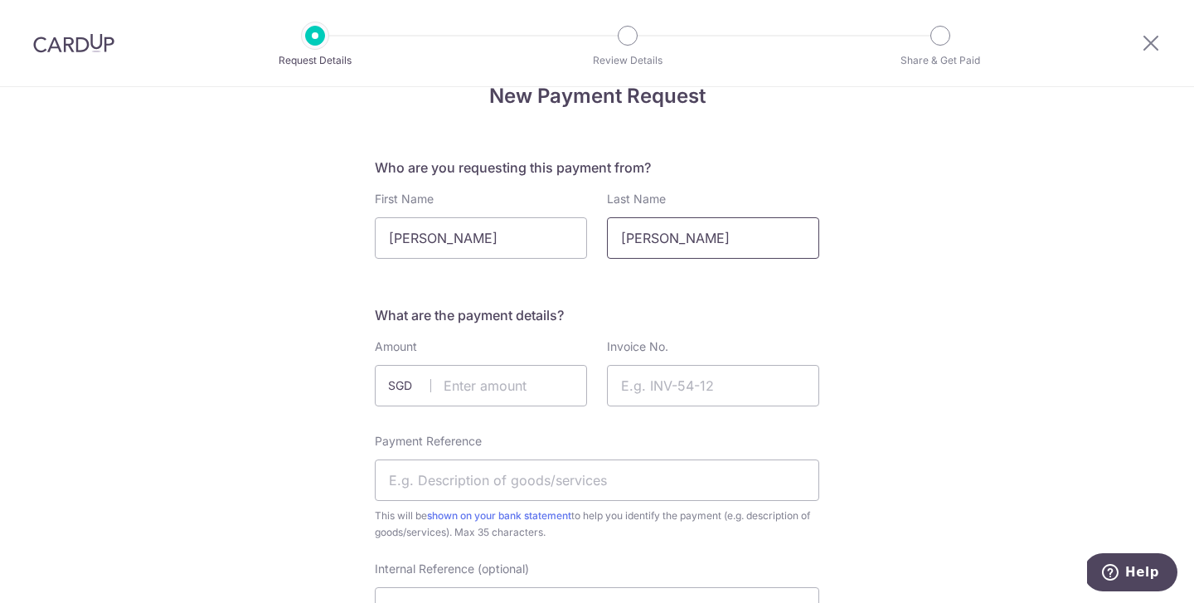
type input "Phay"
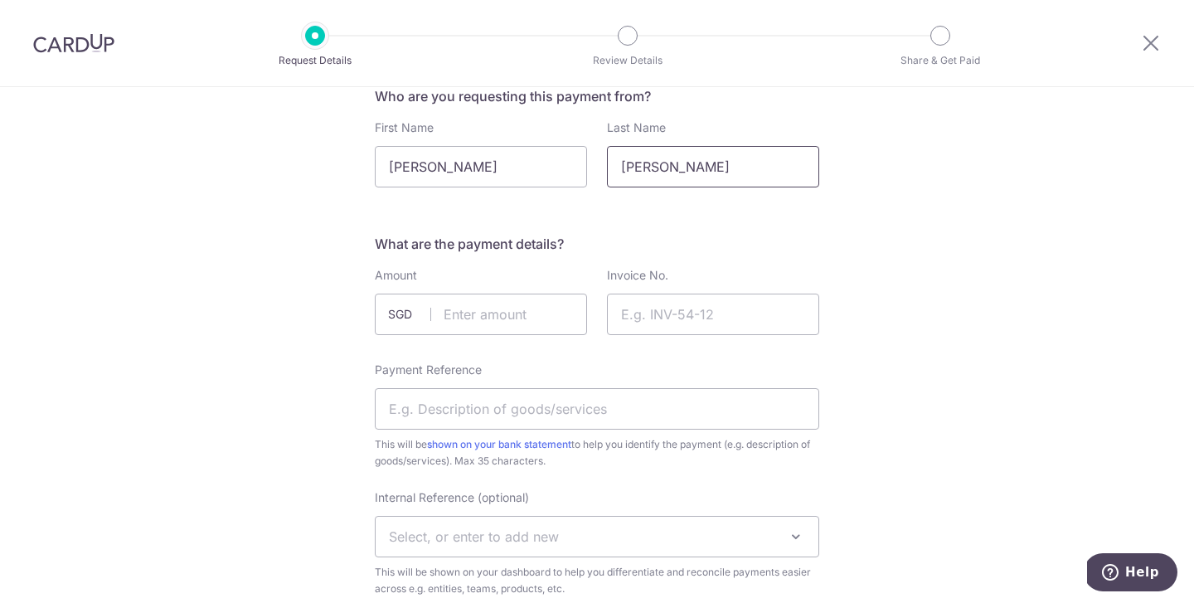
scroll to position [151, 0]
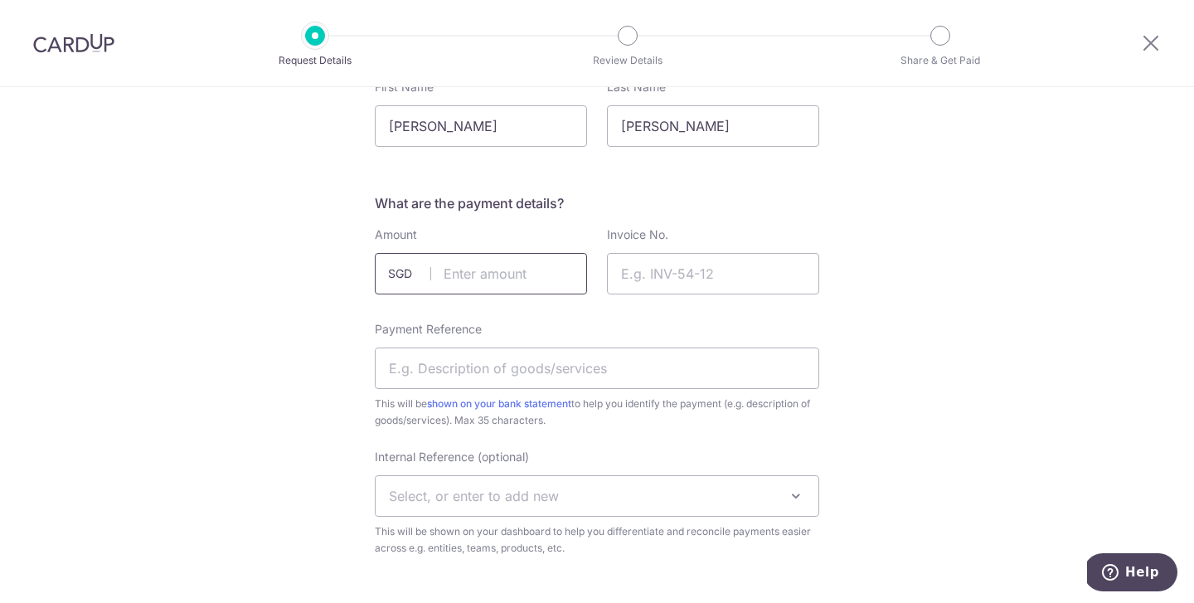
click at [500, 283] on input "text" at bounding box center [481, 273] width 212 height 41
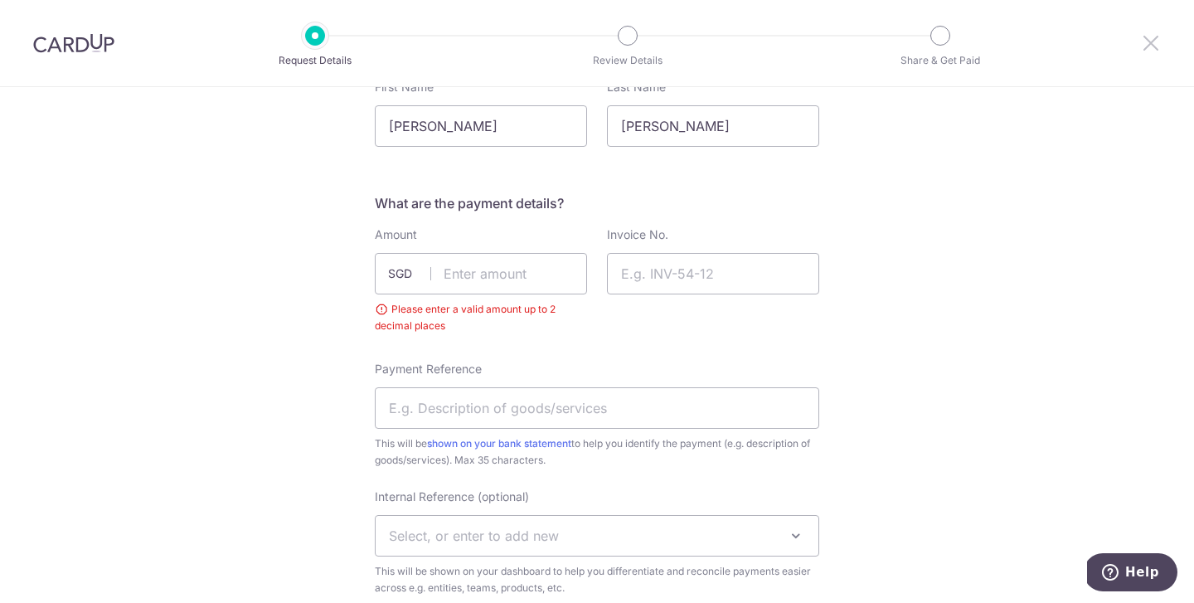
click at [1151, 44] on icon at bounding box center [1150, 42] width 20 height 21
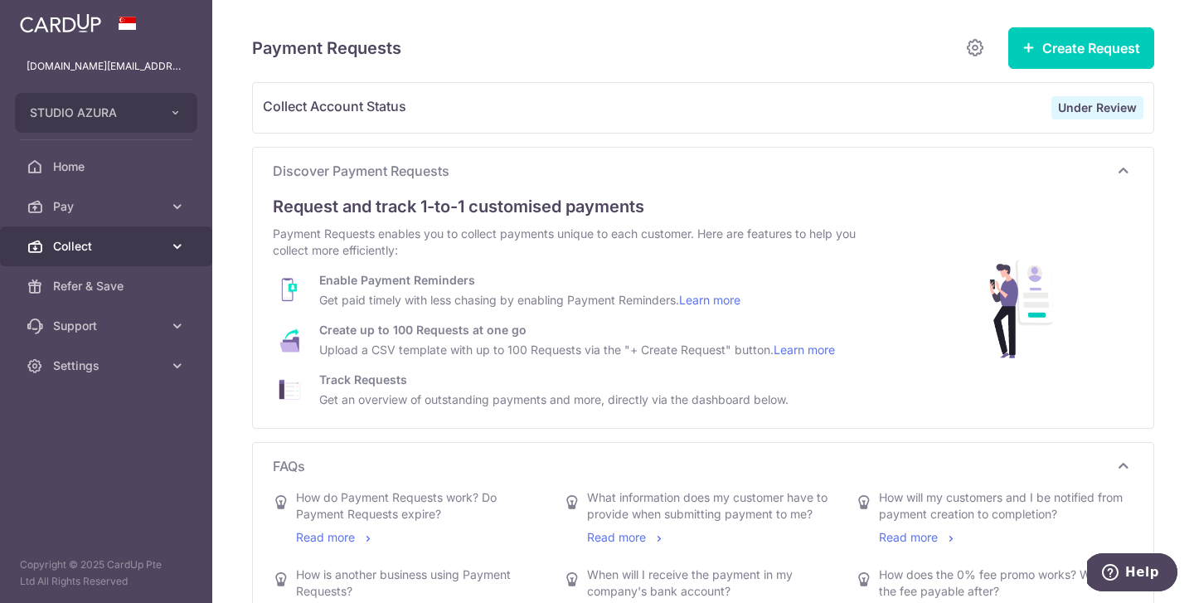
click at [117, 239] on span "Collect" at bounding box center [107, 246] width 109 height 17
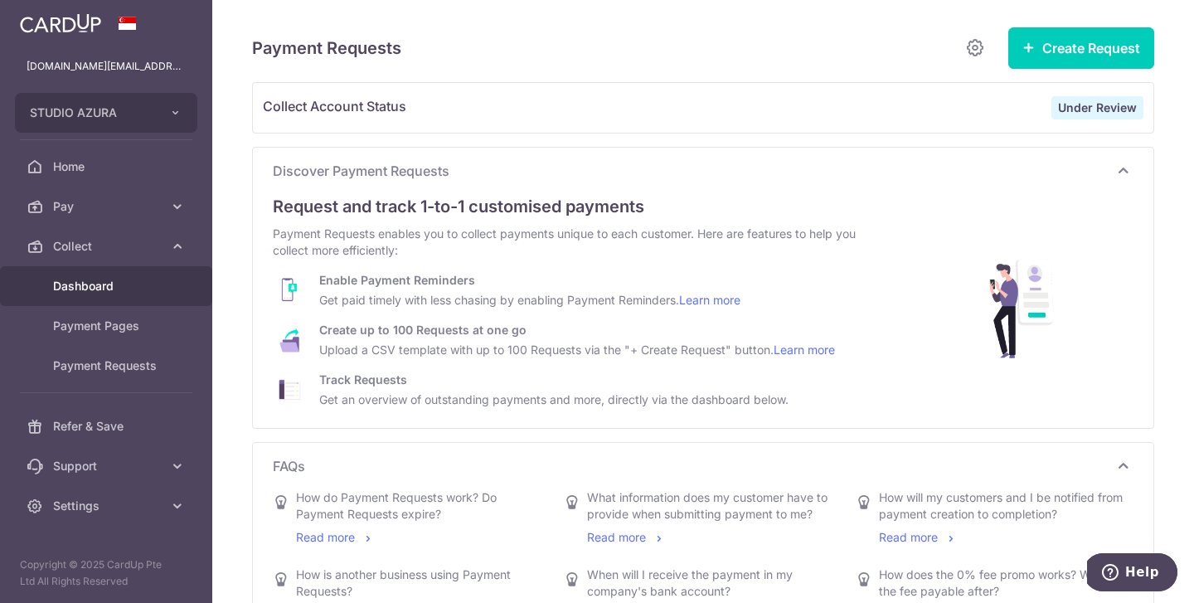
click at [142, 281] on span "Dashboard" at bounding box center [107, 286] width 109 height 17
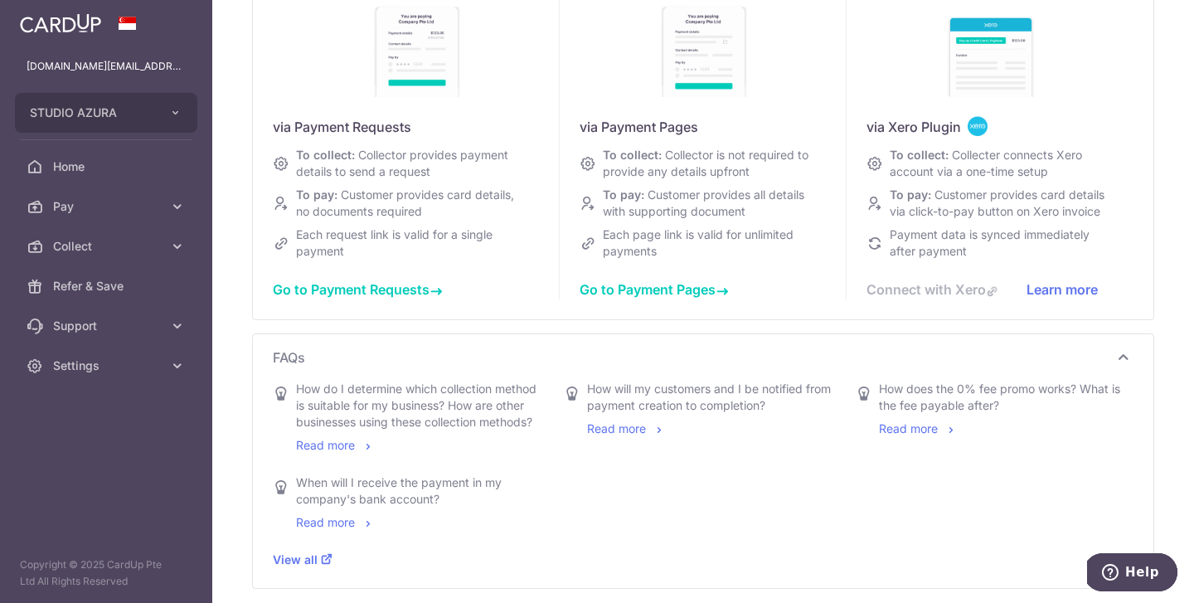
scroll to position [220, 0]
click at [961, 294] on div "Connect with Xero" at bounding box center [946, 290] width 160 height 20
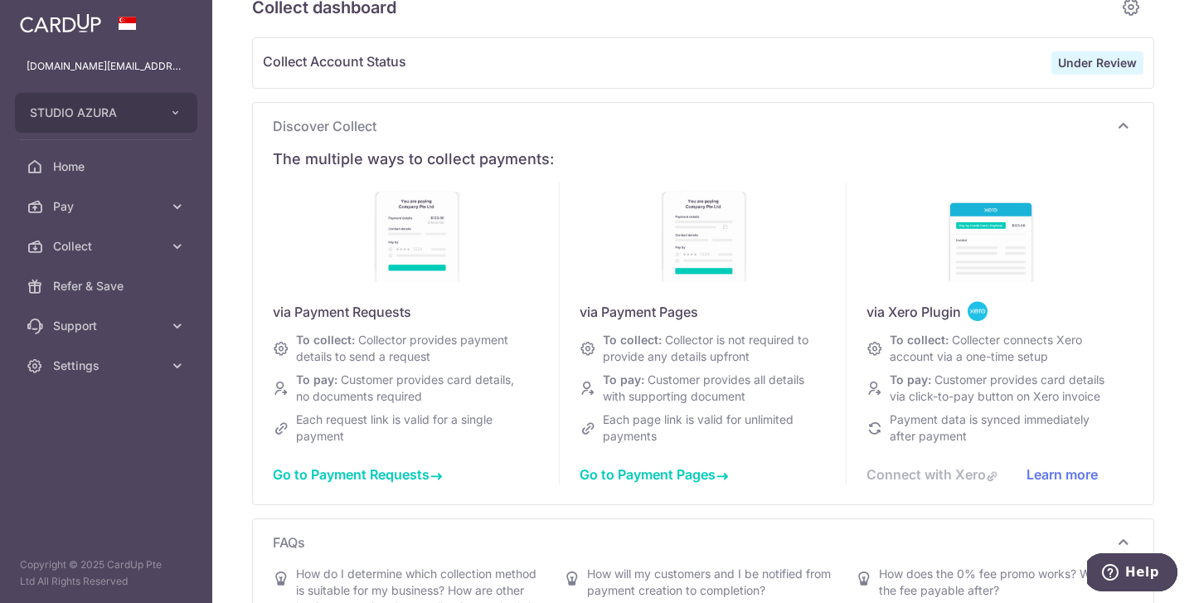
scroll to position [41, 0]
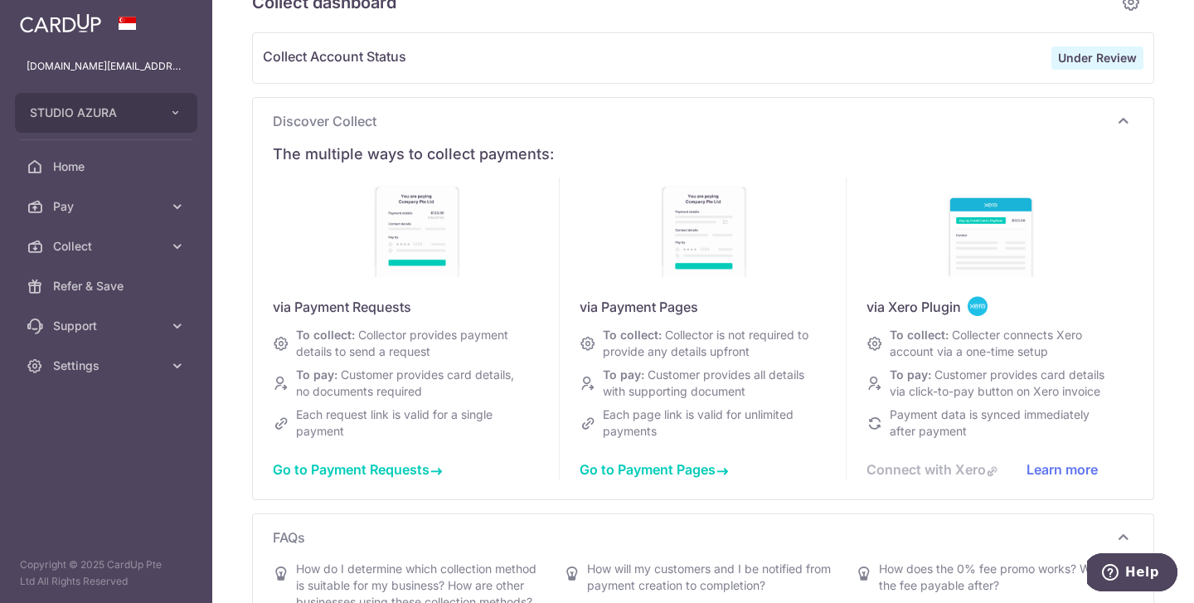
click at [964, 470] on div "Connect with Xero" at bounding box center [946, 469] width 160 height 20
click at [958, 465] on div "Connect with Xero" at bounding box center [946, 469] width 160 height 20
click at [994, 468] on div "Connect with Xero" at bounding box center [946, 469] width 160 height 20
click at [929, 468] on div "Connect with Xero" at bounding box center [946, 469] width 160 height 20
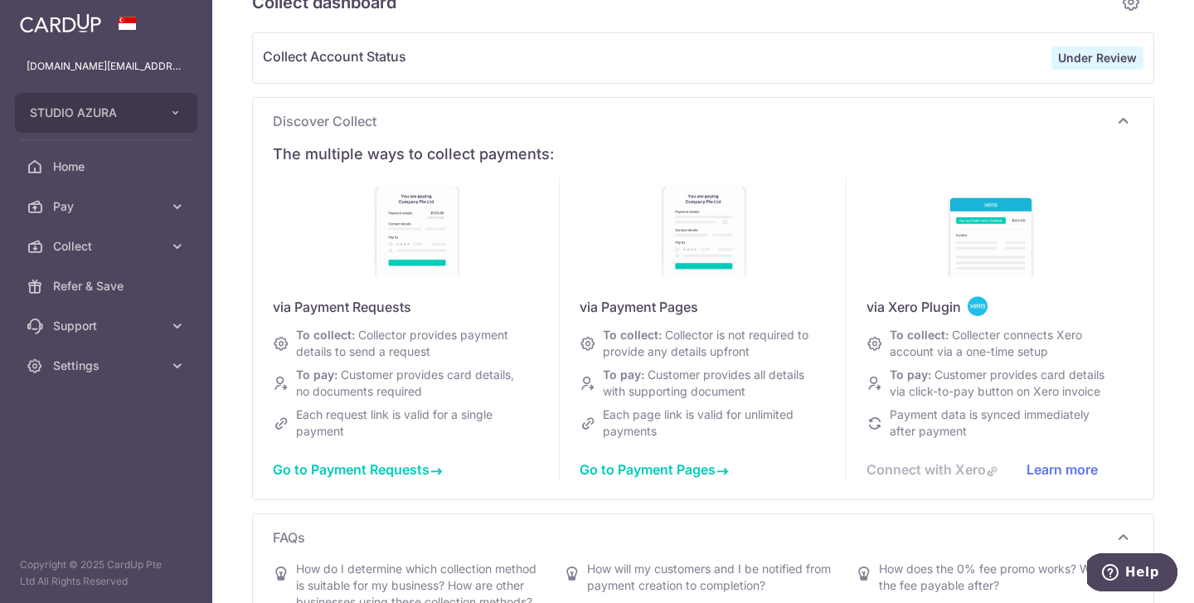
click at [1053, 467] on link "Learn more" at bounding box center [1061, 469] width 71 height 17
type input "September 2025"
